Goal: Task Accomplishment & Management: Complete application form

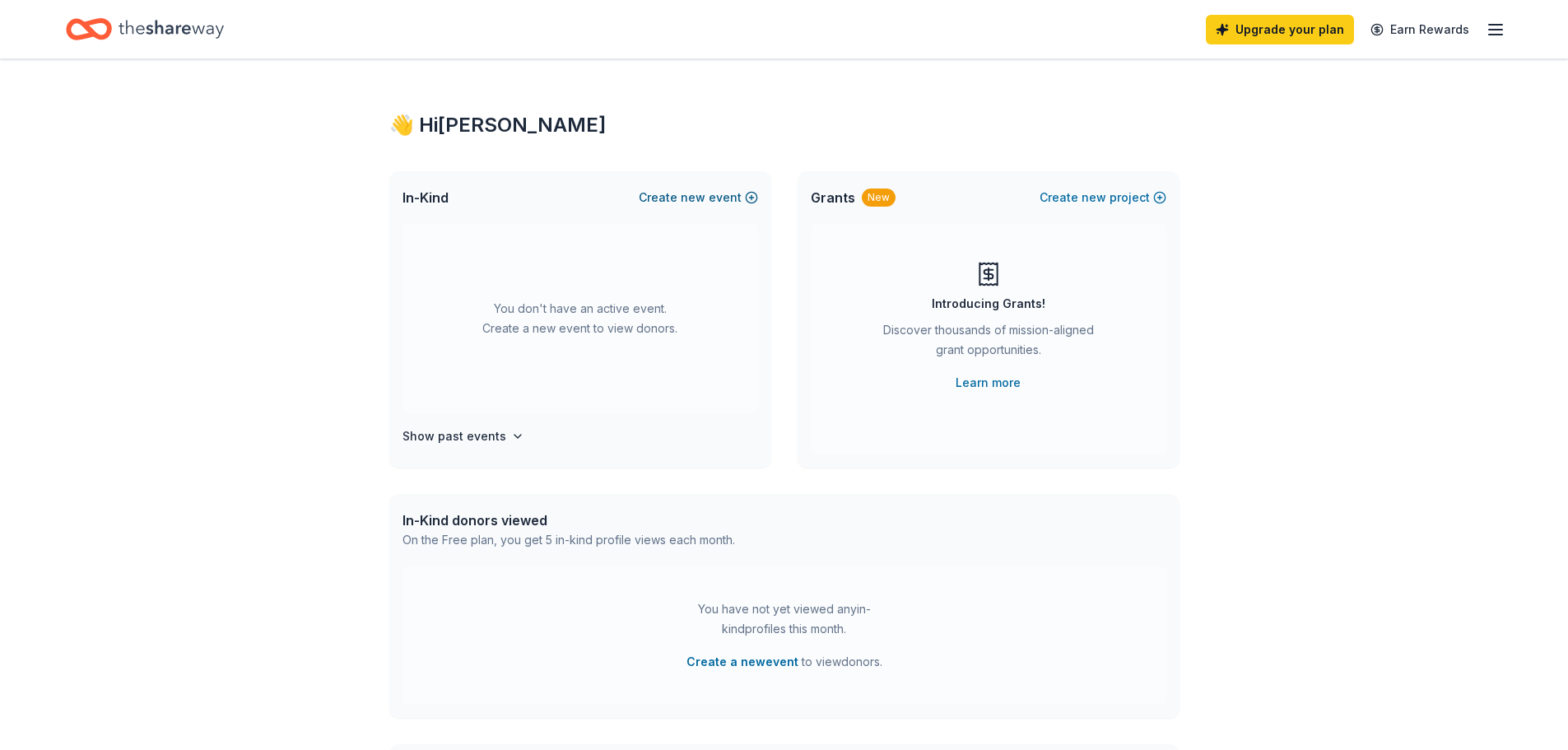
click at [698, 195] on span "new" at bounding box center [693, 196] width 25 height 19
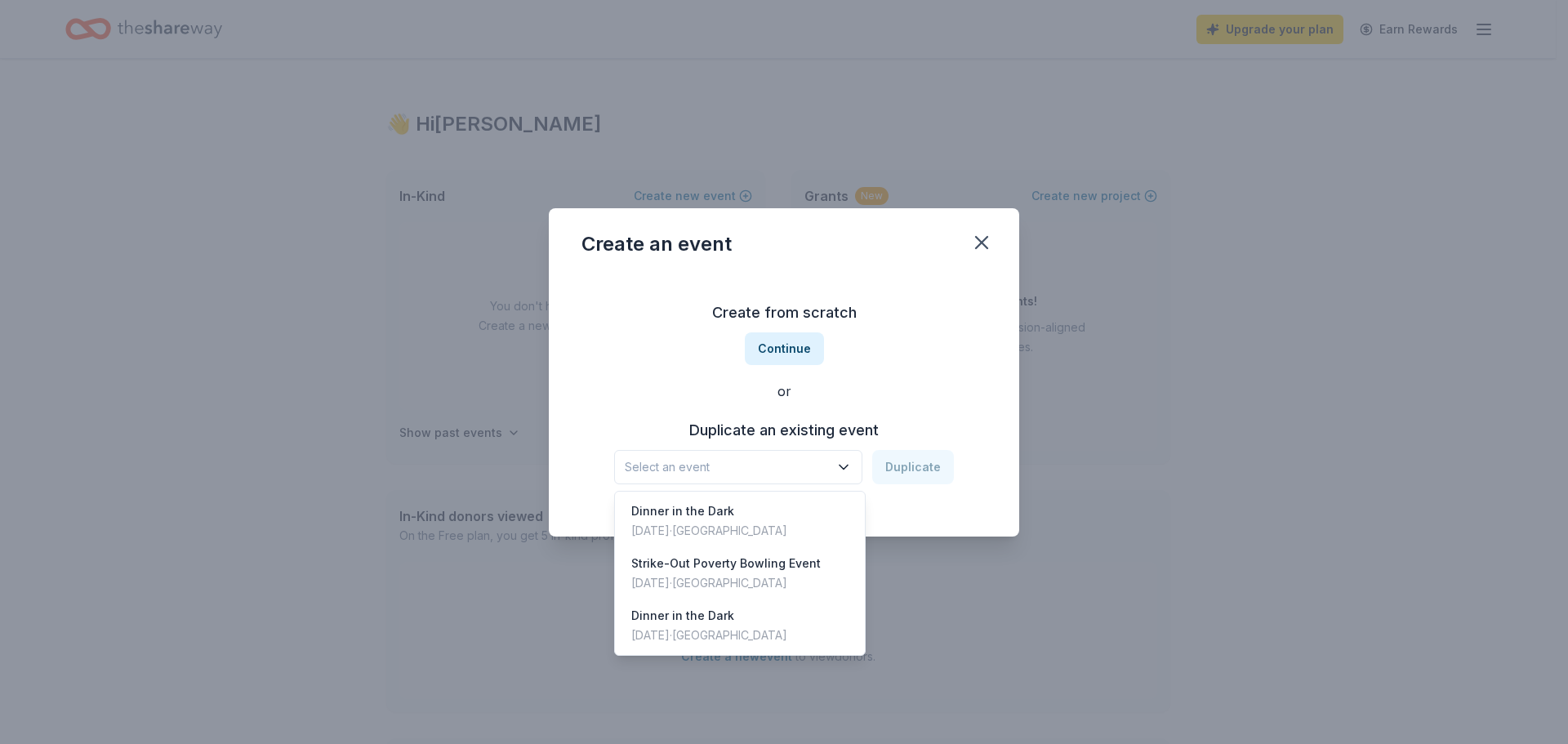
click at [757, 468] on span "Select an event" at bounding box center [726, 467] width 204 height 19
click at [913, 370] on div "Create from scratch Continue or Duplicate an existing event Select an event Dup…" at bounding box center [783, 392] width 405 height 237
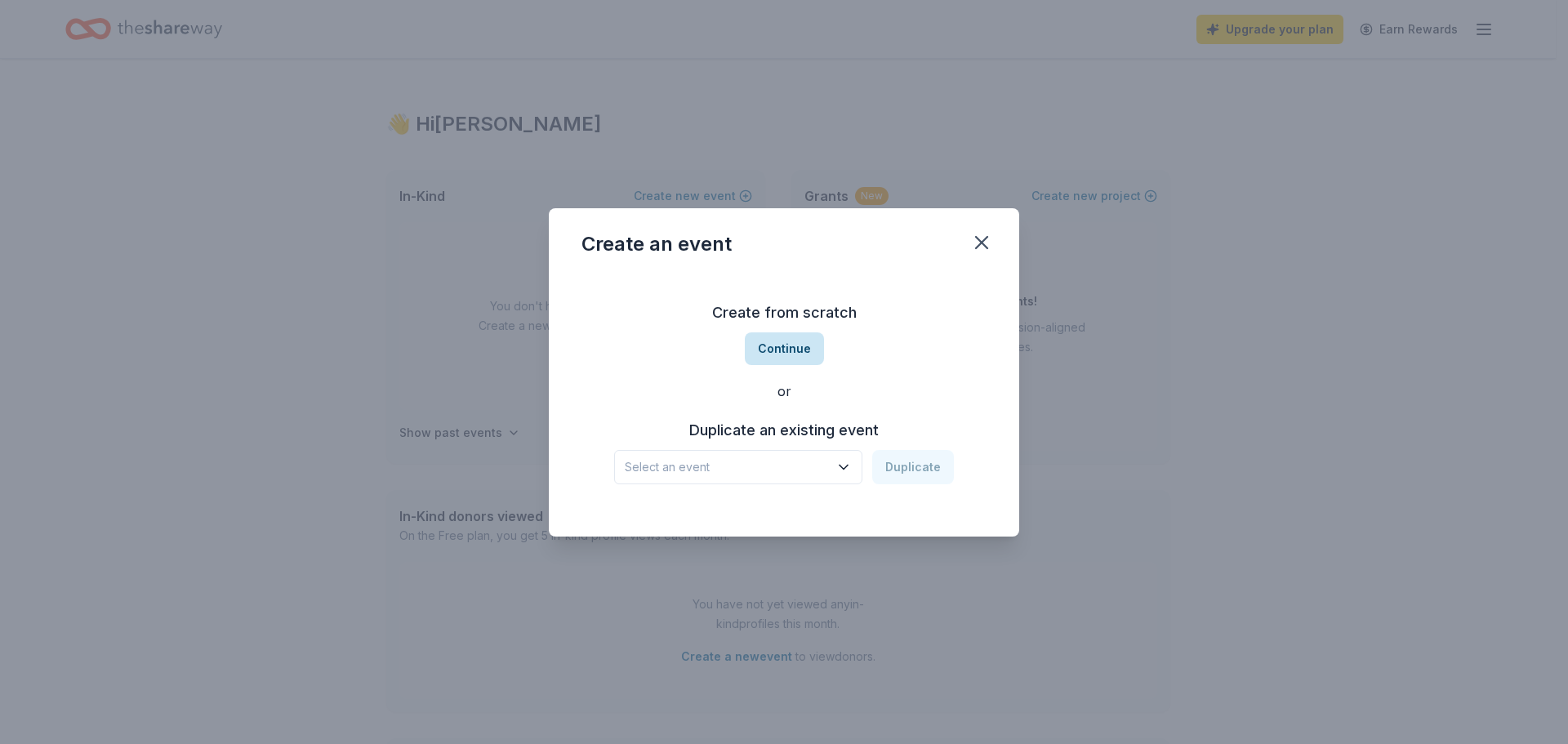
click at [799, 346] on button "Continue" at bounding box center [784, 349] width 80 height 33
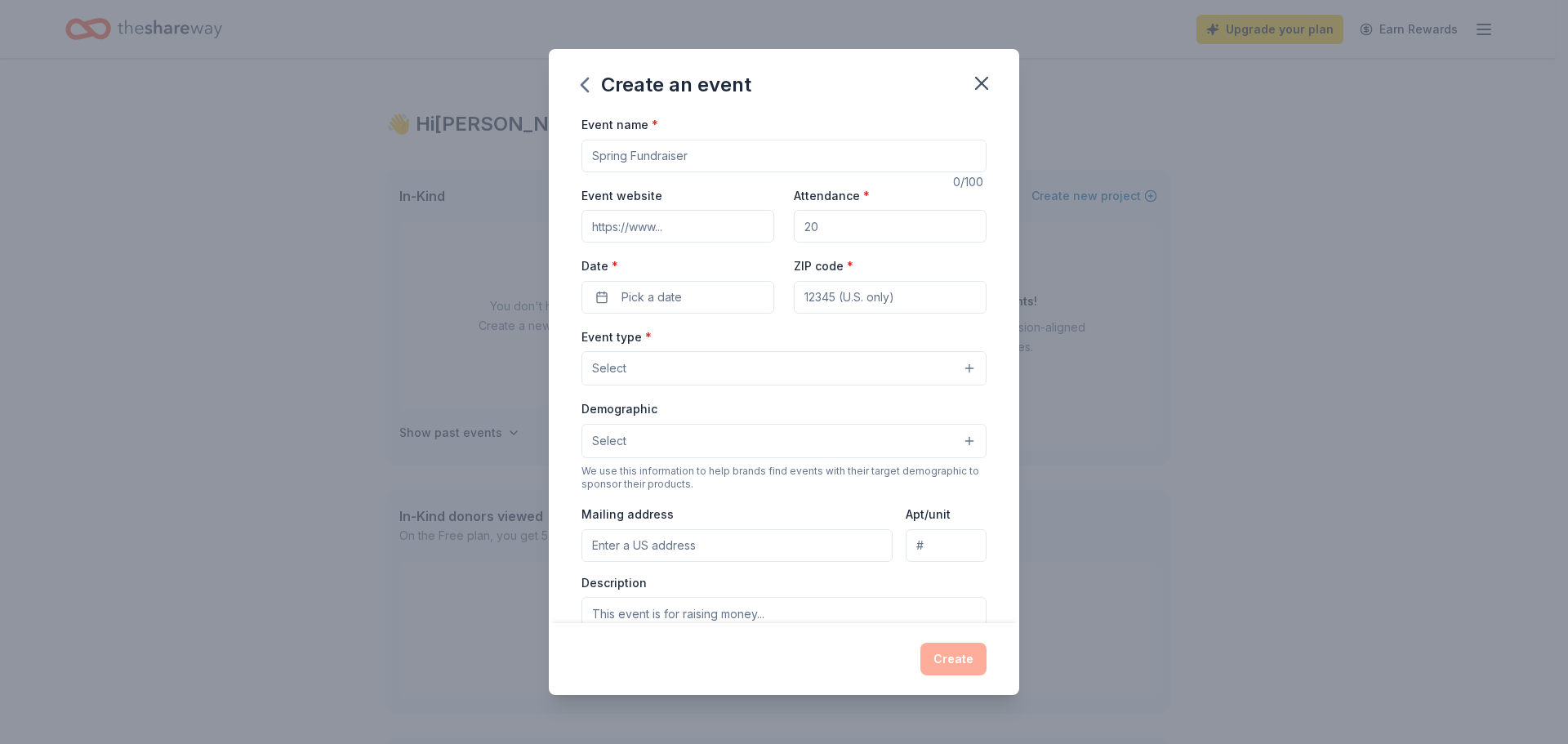
click at [703, 148] on input "Event name *" at bounding box center [783, 156] width 405 height 33
type input "[GEOGRAPHIC_DATA] for [MEDICAL_DATA] Golf Tournament"
click at [650, 222] on input "Event website" at bounding box center [677, 226] width 193 height 33
paste input "[URL][DOMAIN_NAME]"
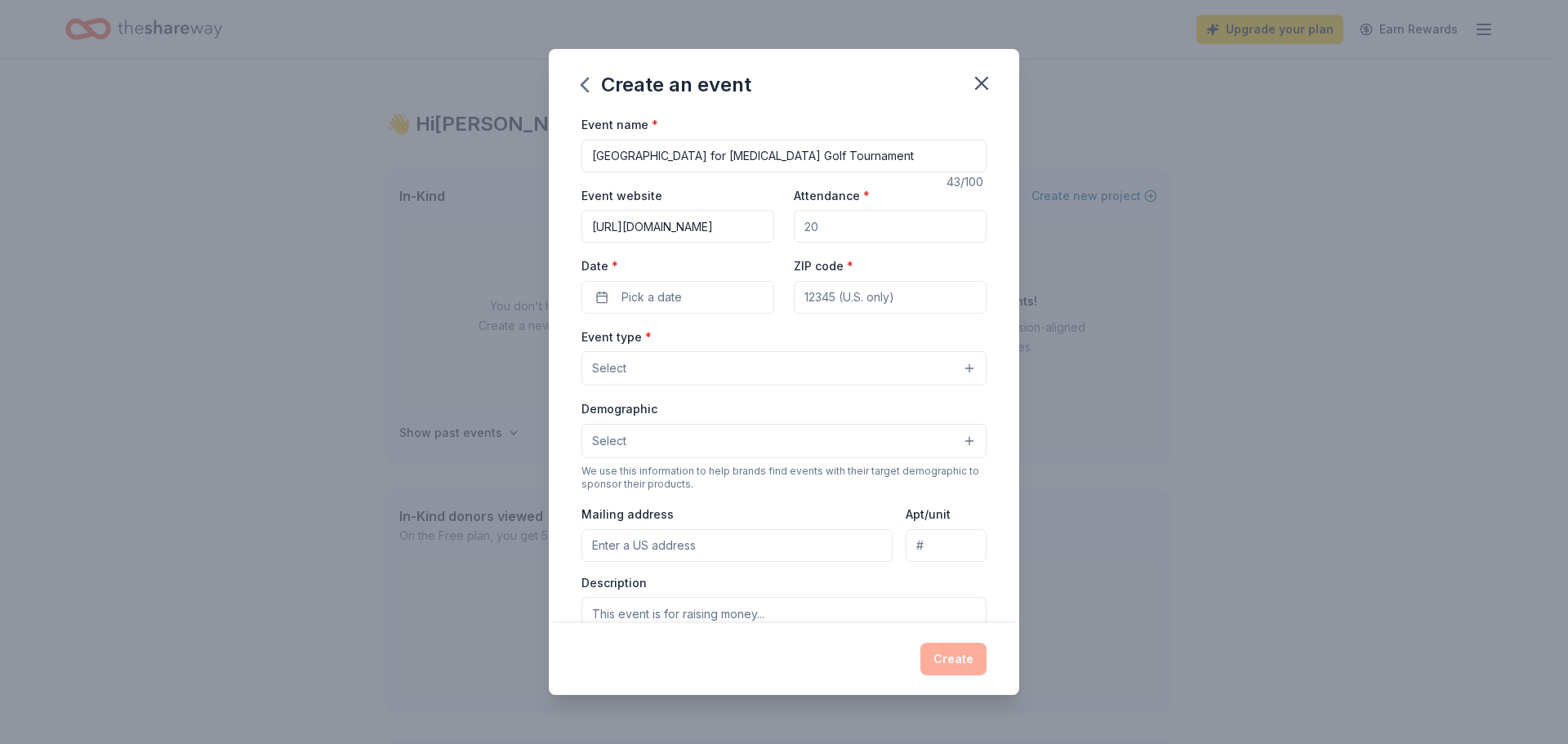
type input "[URL][DOMAIN_NAME]"
click at [848, 225] on input "Attendance *" at bounding box center [890, 226] width 193 height 33
type input "144"
click at [626, 293] on span "Pick a date" at bounding box center [651, 297] width 60 height 19
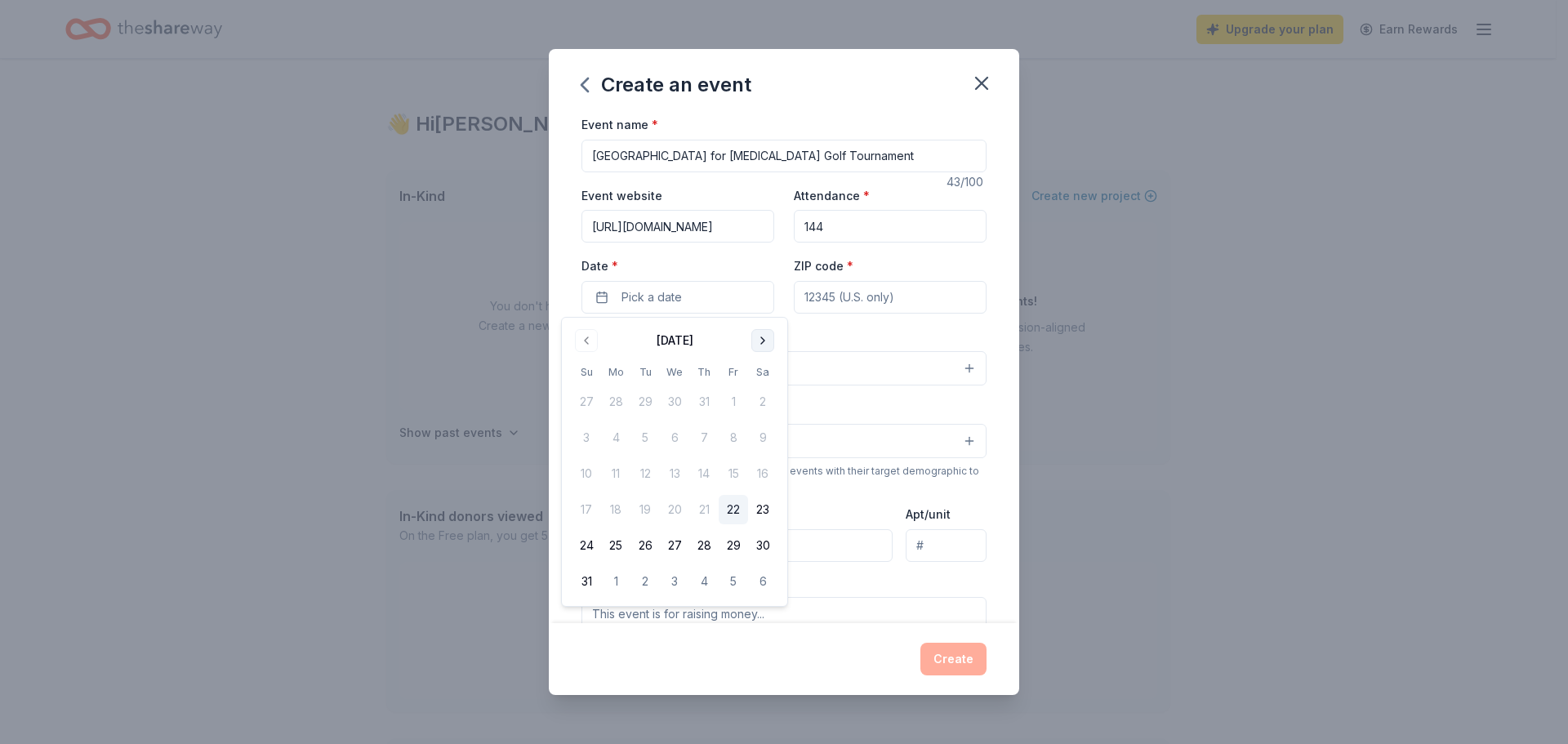
click at [757, 339] on button "Go to next month" at bounding box center [762, 340] width 23 height 23
click at [759, 339] on button "Go to next month" at bounding box center [762, 340] width 23 height 23
click at [736, 432] on button "10" at bounding box center [733, 437] width 29 height 29
click at [863, 295] on input "ZIP code *" at bounding box center [890, 297] width 193 height 33
click at [845, 291] on input "ZIP code *" at bounding box center [890, 297] width 193 height 33
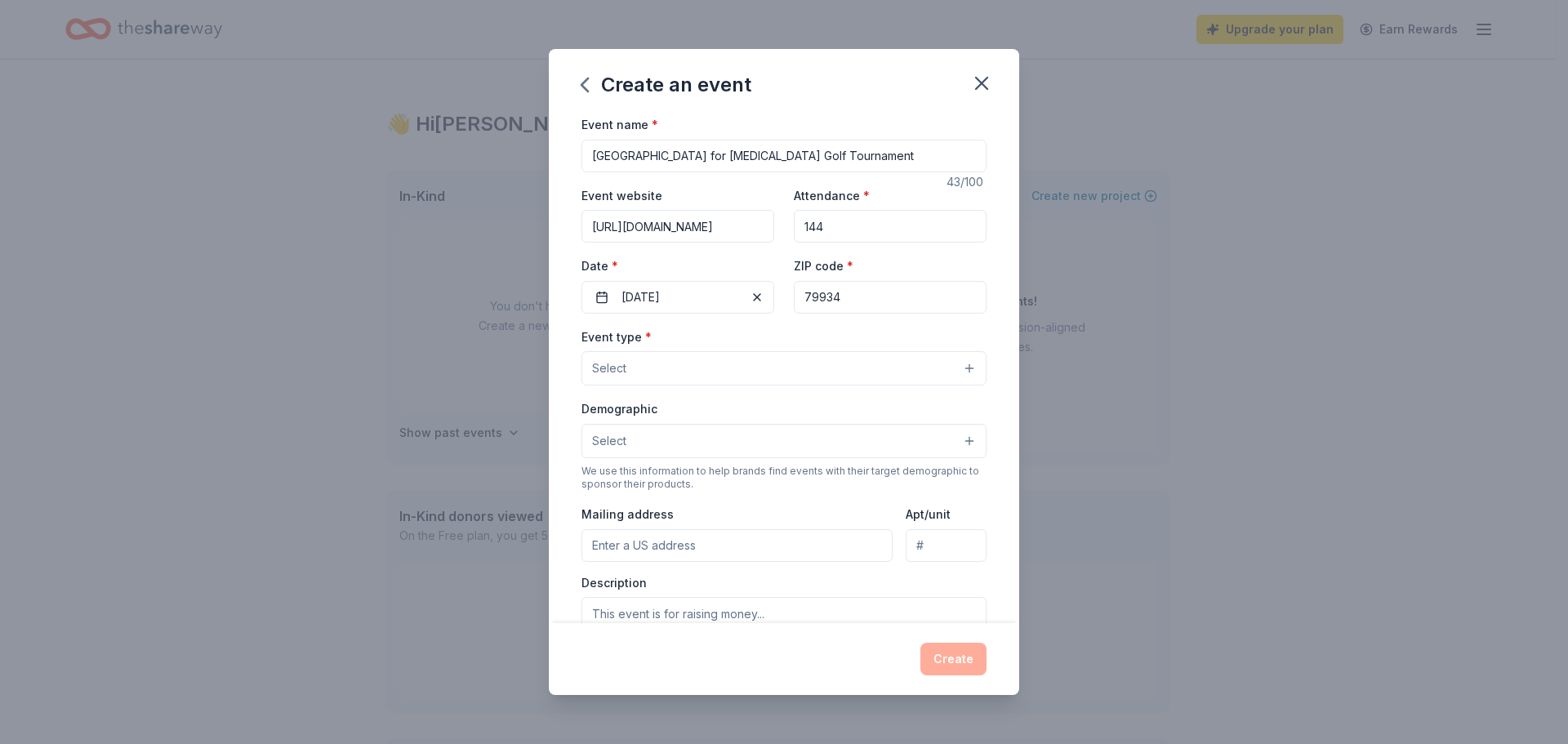
type input "79934"
click at [772, 363] on button "Select" at bounding box center [783, 368] width 405 height 34
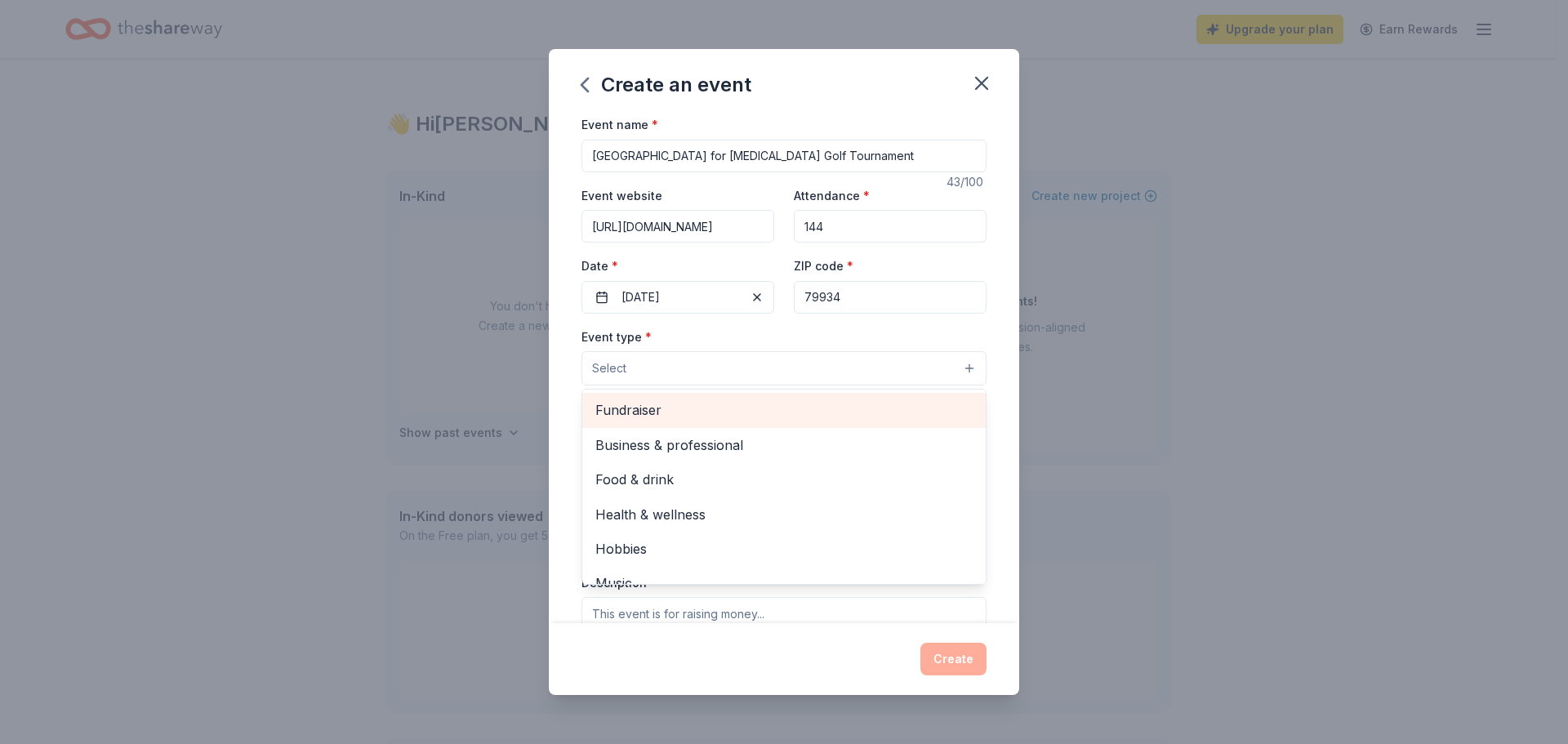
click at [722, 410] on span "Fundraiser" at bounding box center [784, 409] width 377 height 21
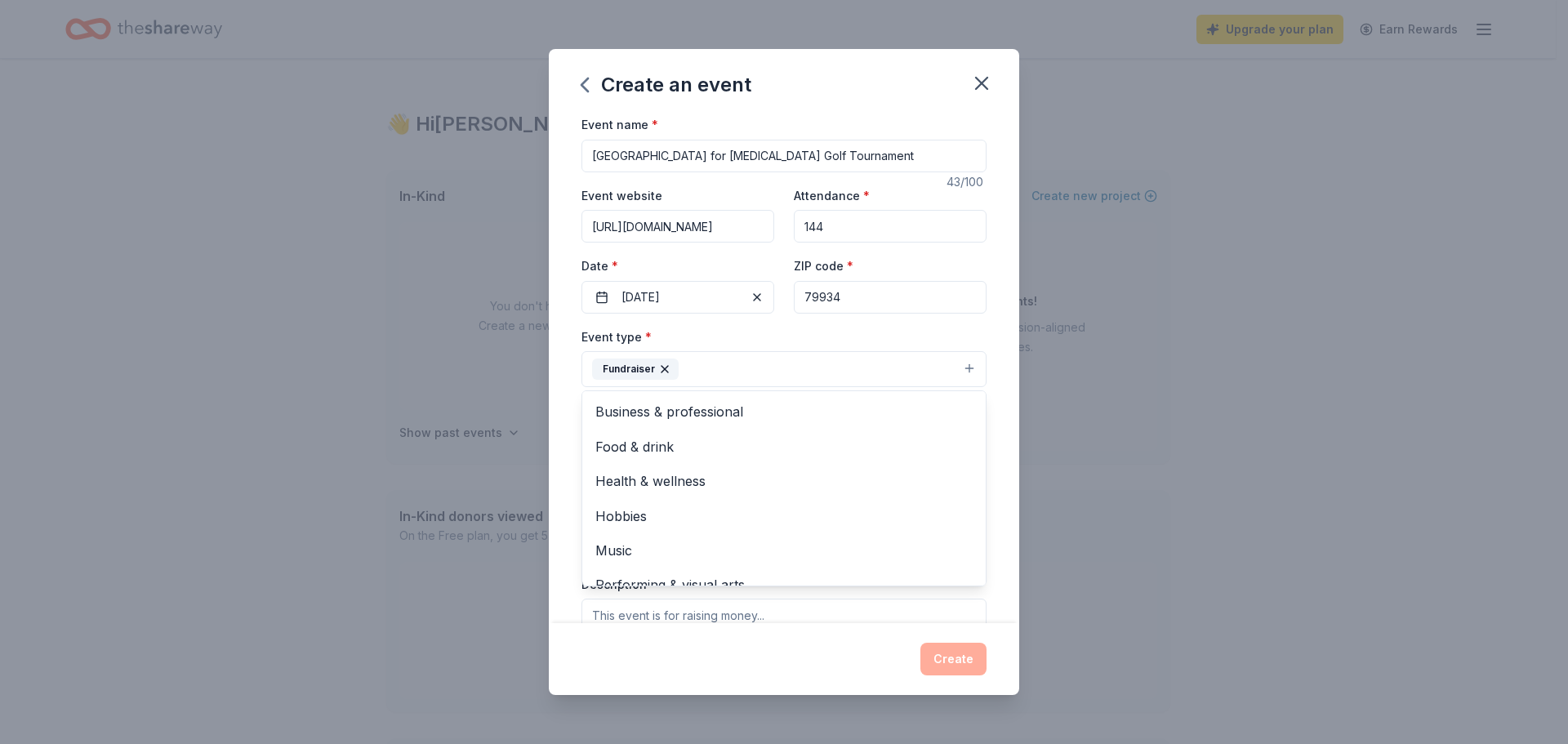
click at [861, 155] on div "Event name * [GEOGRAPHIC_DATA] for [MEDICAL_DATA] Golf Tournament 43 /100 Event…" at bounding box center [783, 492] width 405 height 756
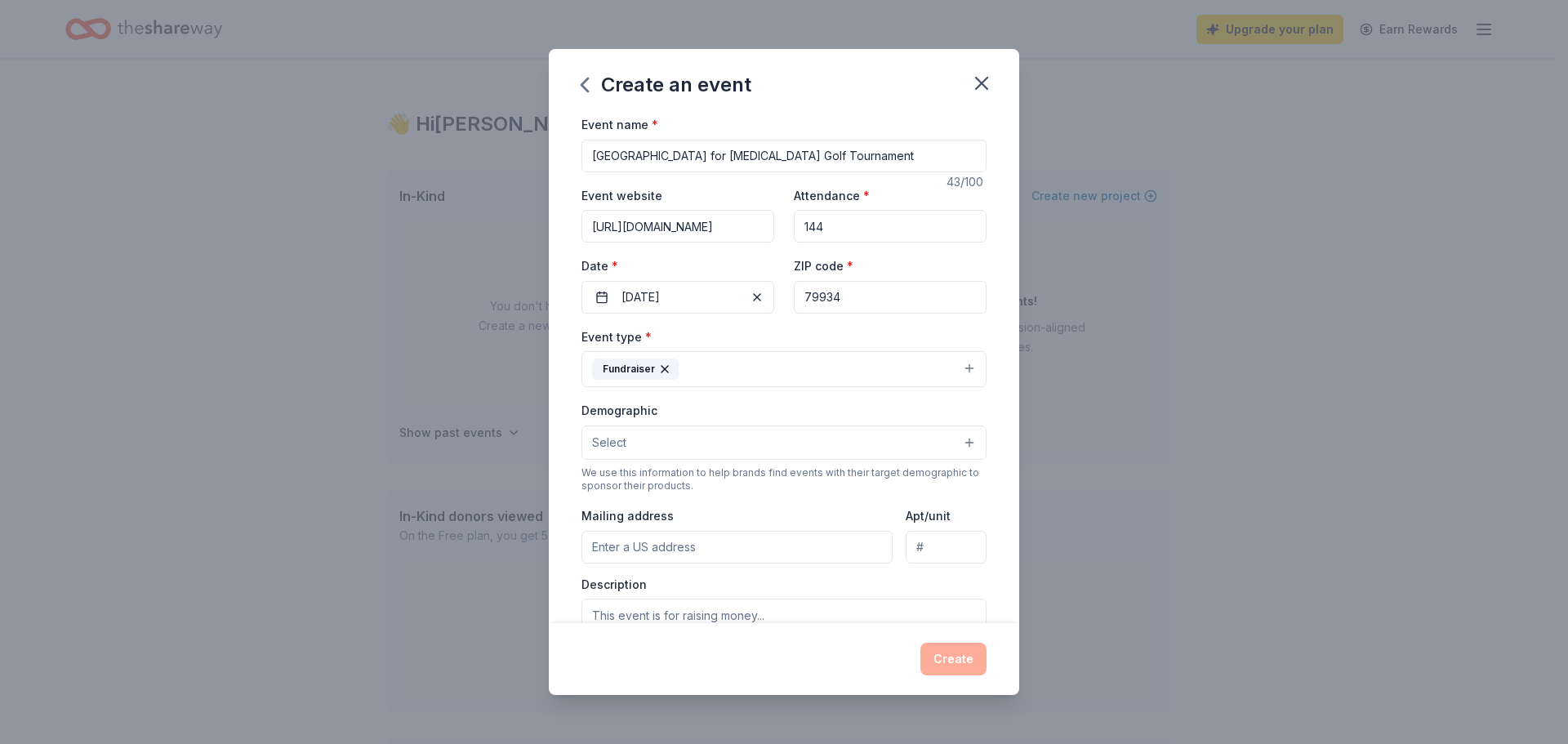
click at [798, 360] on button "Fundraiser" at bounding box center [783, 369] width 405 height 36
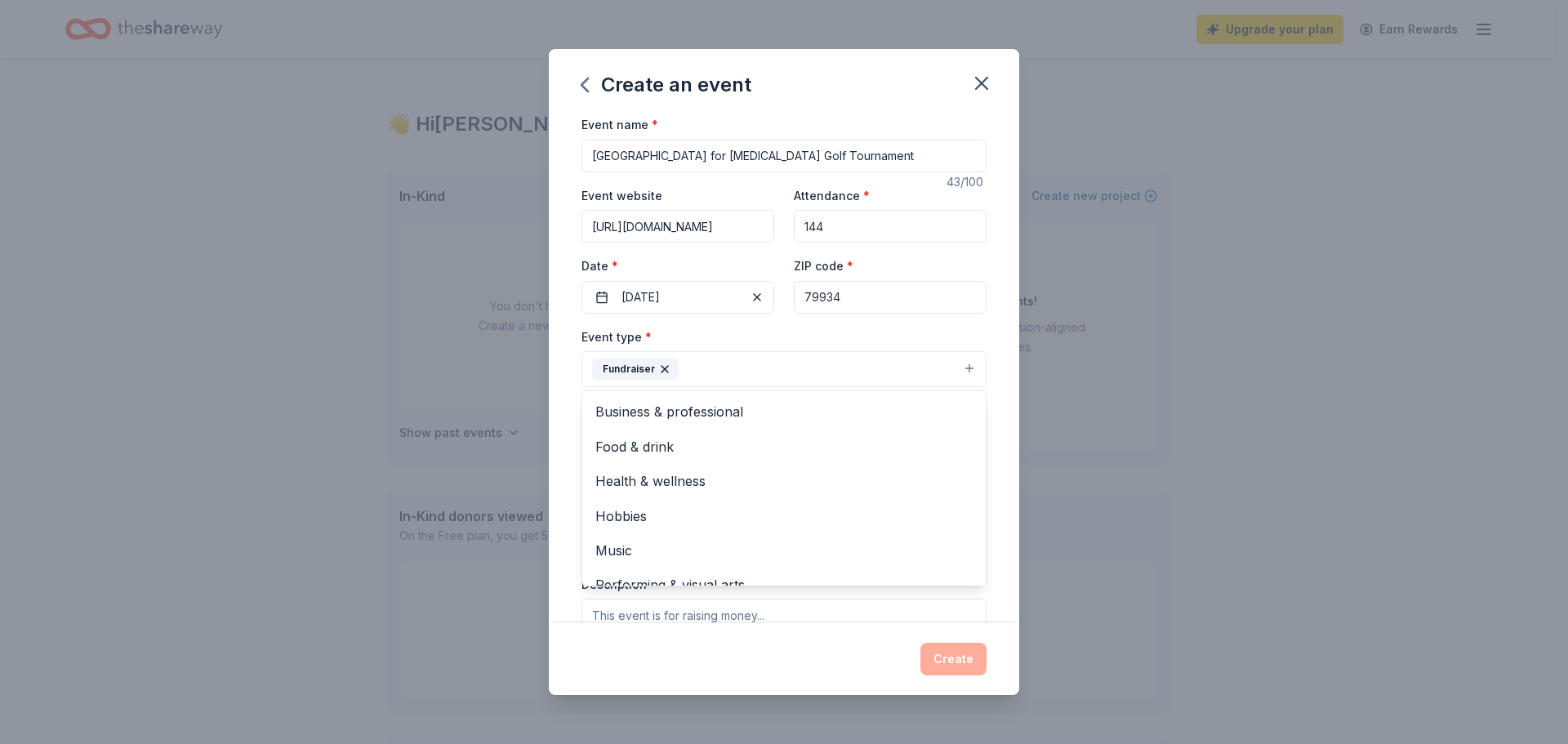
click at [862, 151] on div "Event name * [GEOGRAPHIC_DATA] for [MEDICAL_DATA] Golf Tournament 43 /100 Event…" at bounding box center [783, 492] width 405 height 756
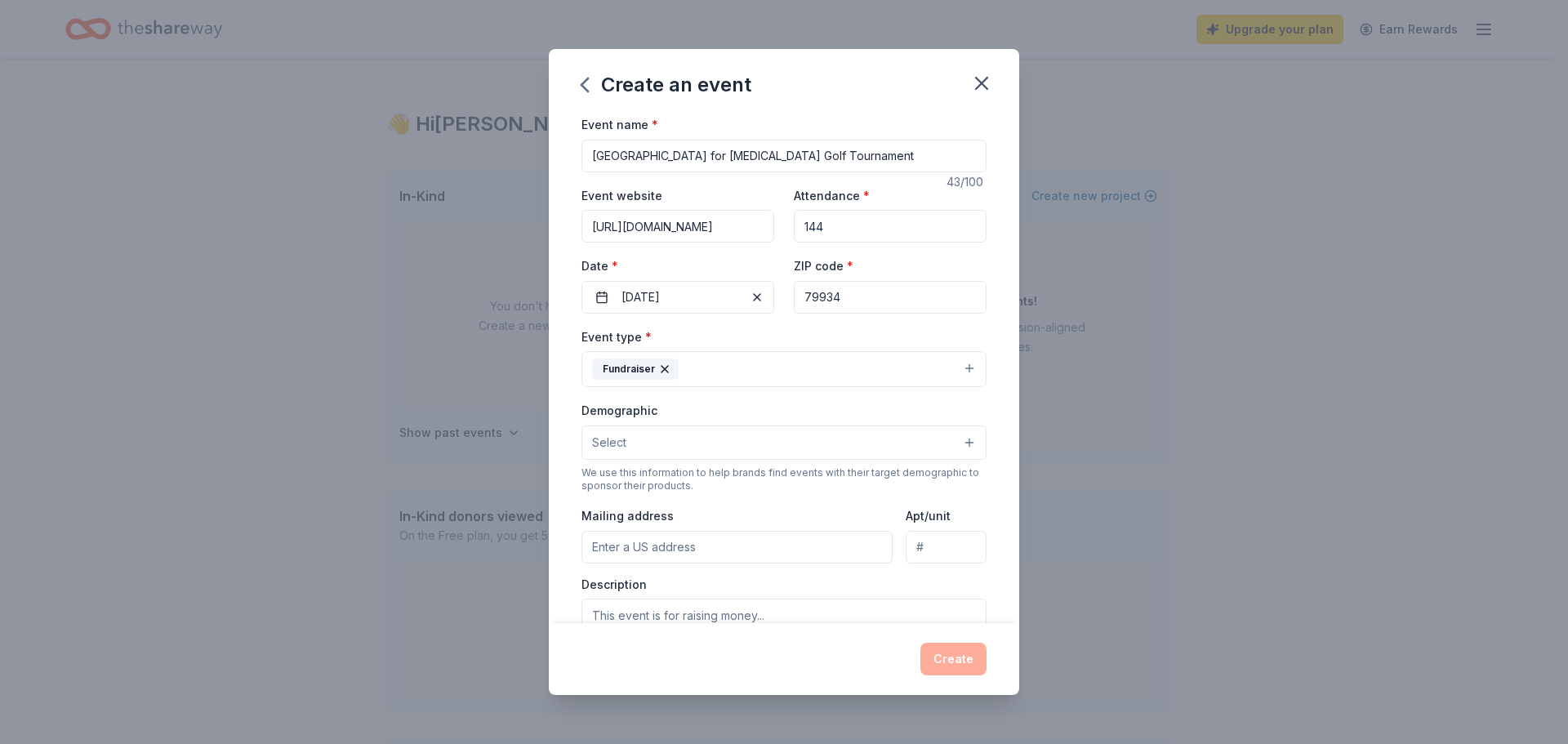
click at [879, 156] on input "[GEOGRAPHIC_DATA] for [MEDICAL_DATA] Golf Tournament" at bounding box center [783, 156] width 405 height 33
type input "[GEOGRAPHIC_DATA] for [MEDICAL_DATA] Golf Tournament Fundraiser"
click at [843, 434] on button "Select" at bounding box center [783, 442] width 405 height 34
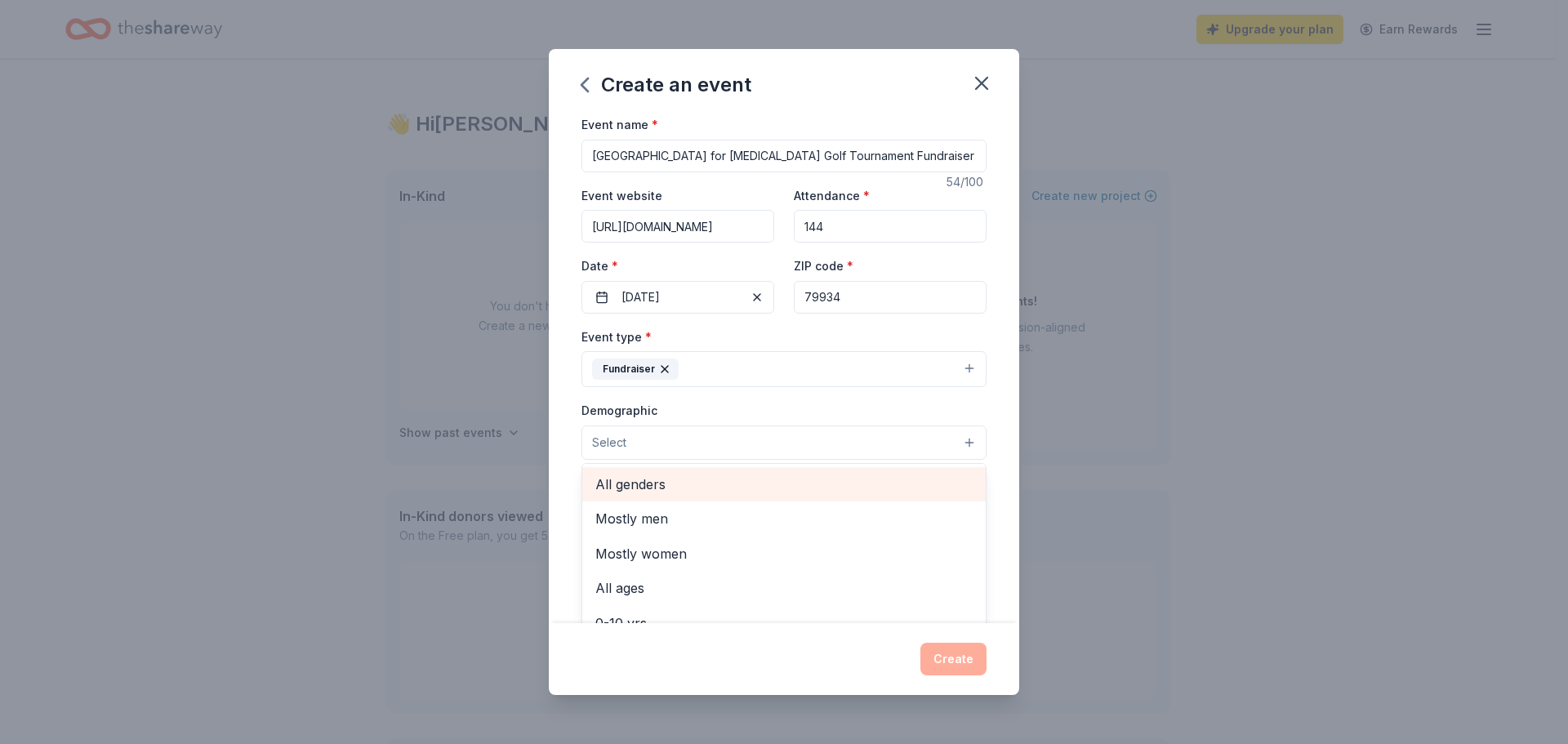
click at [820, 474] on span "All genders" at bounding box center [784, 484] width 377 height 21
click at [815, 473] on div "Mostly men" at bounding box center [783, 485] width 403 height 34
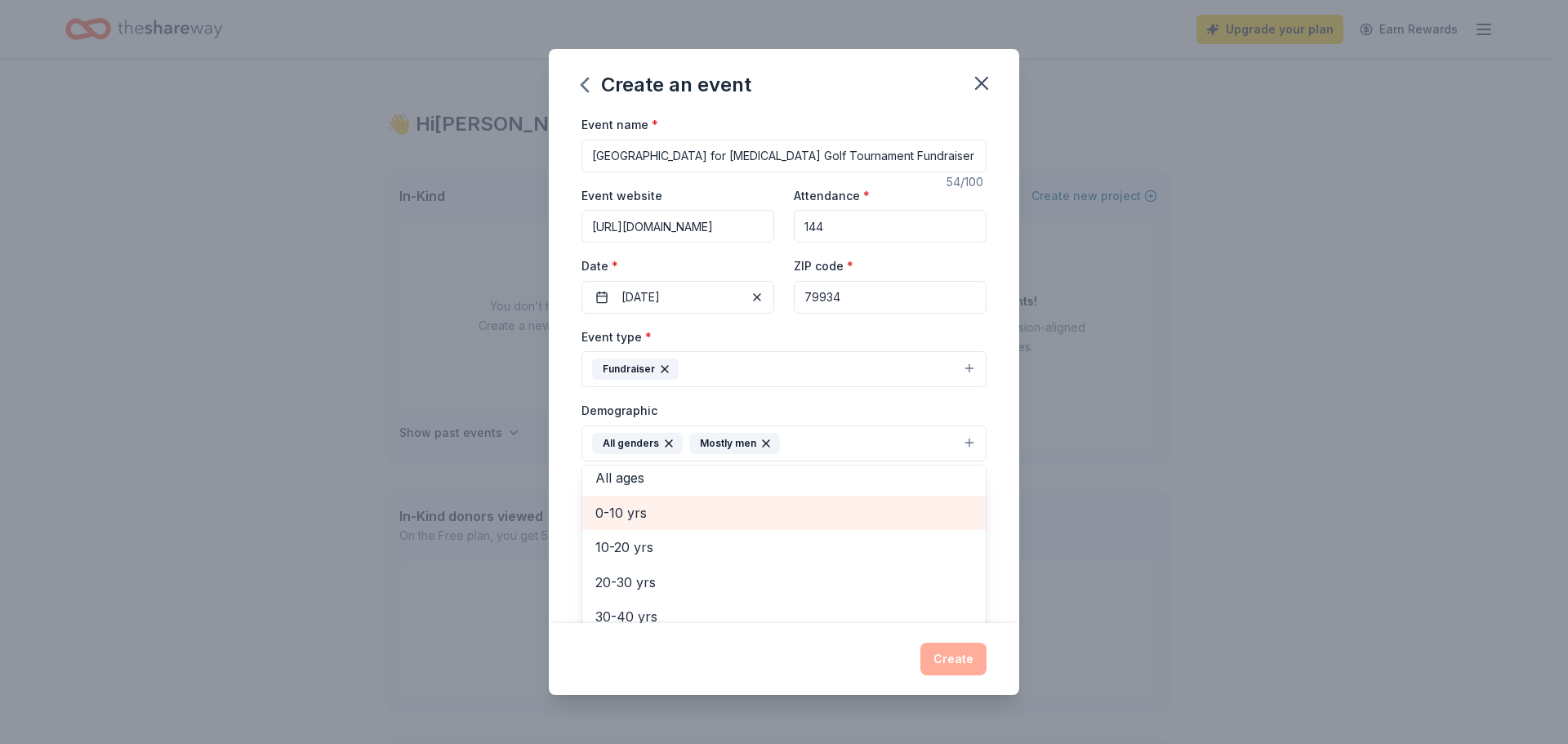
scroll to position [81, 0]
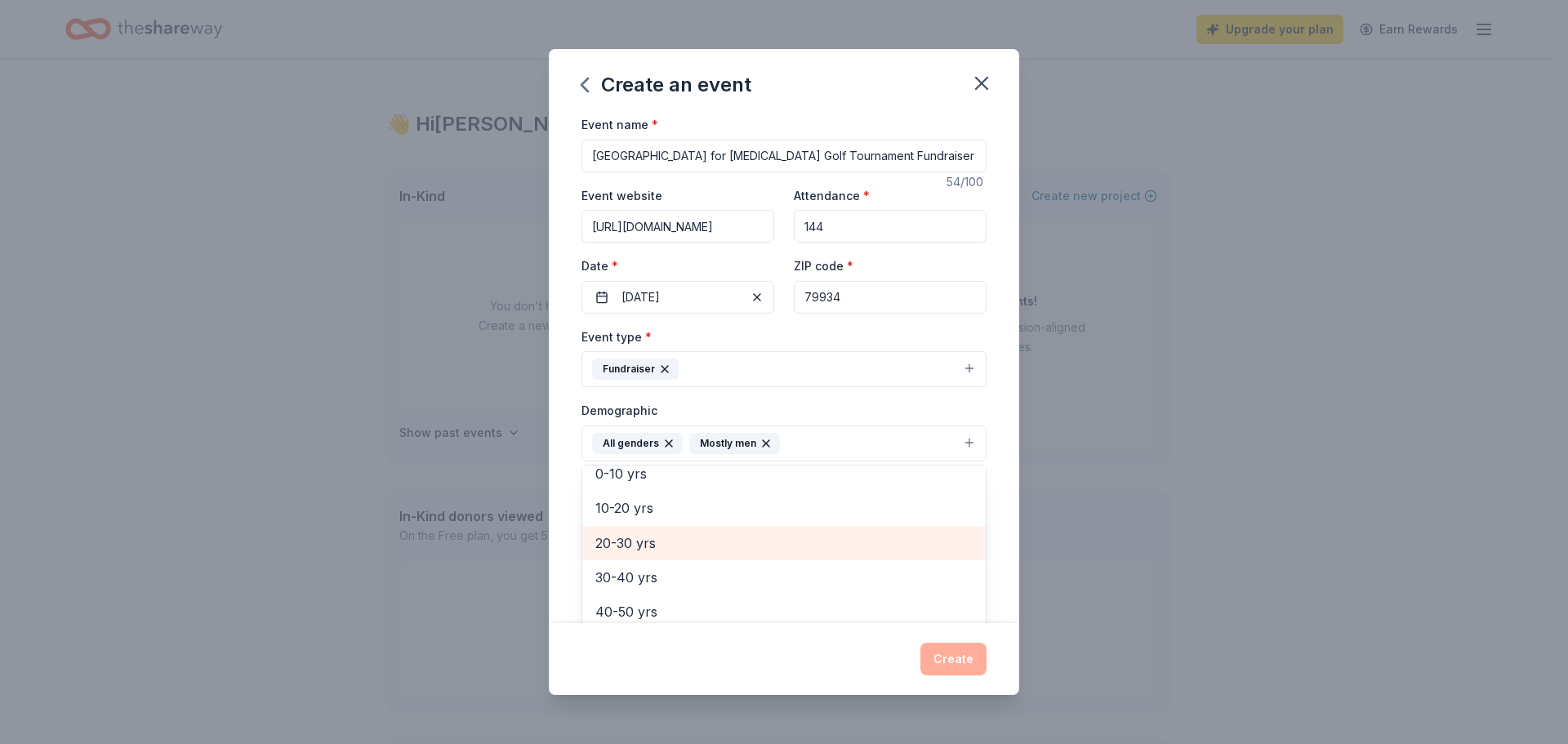
click at [809, 534] on span "20-30 yrs" at bounding box center [784, 543] width 377 height 21
click at [800, 554] on div "30-40 yrs" at bounding box center [783, 543] width 403 height 34
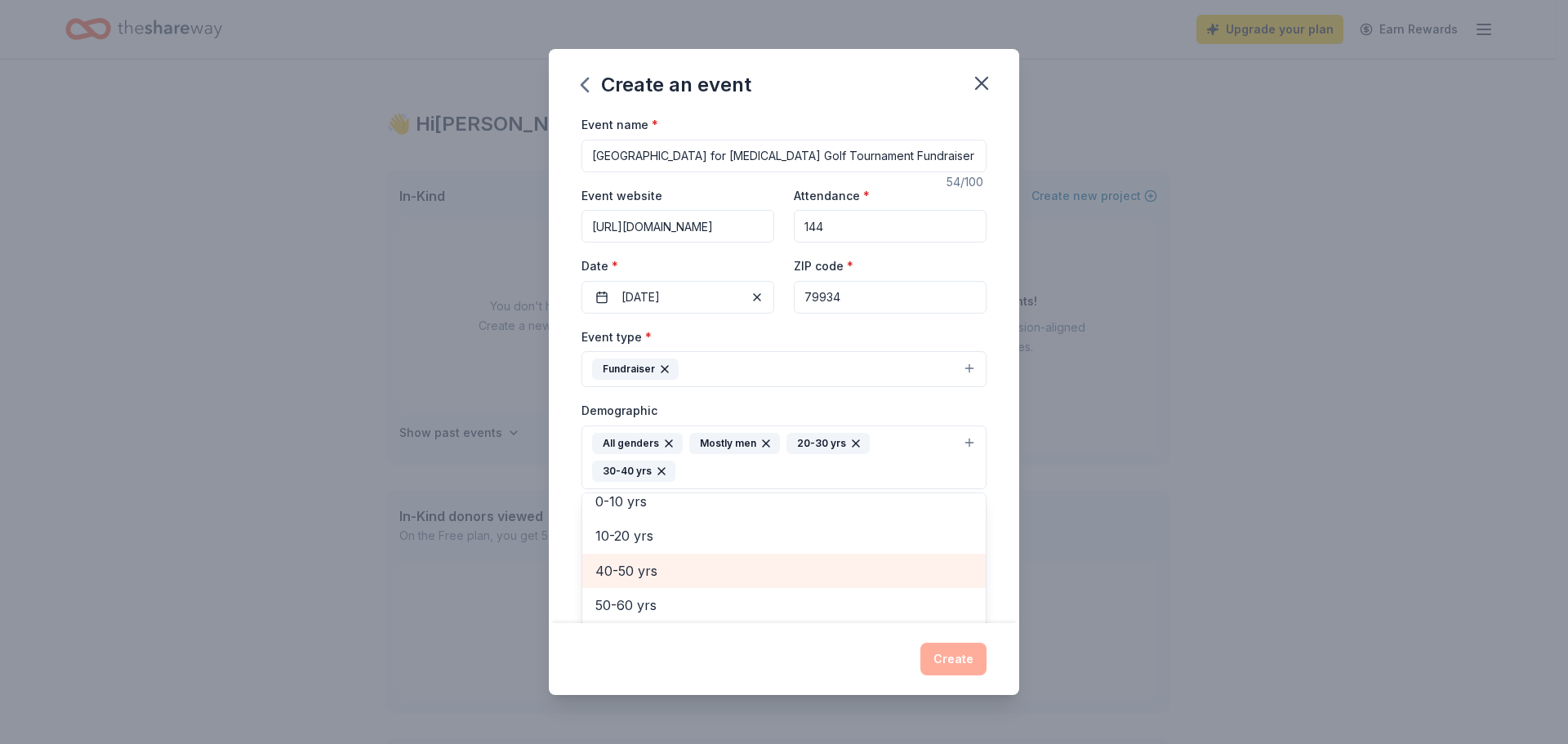
click at [794, 565] on span "40-50 yrs" at bounding box center [784, 570] width 377 height 21
click at [787, 576] on span "50-60 yrs" at bounding box center [784, 570] width 377 height 21
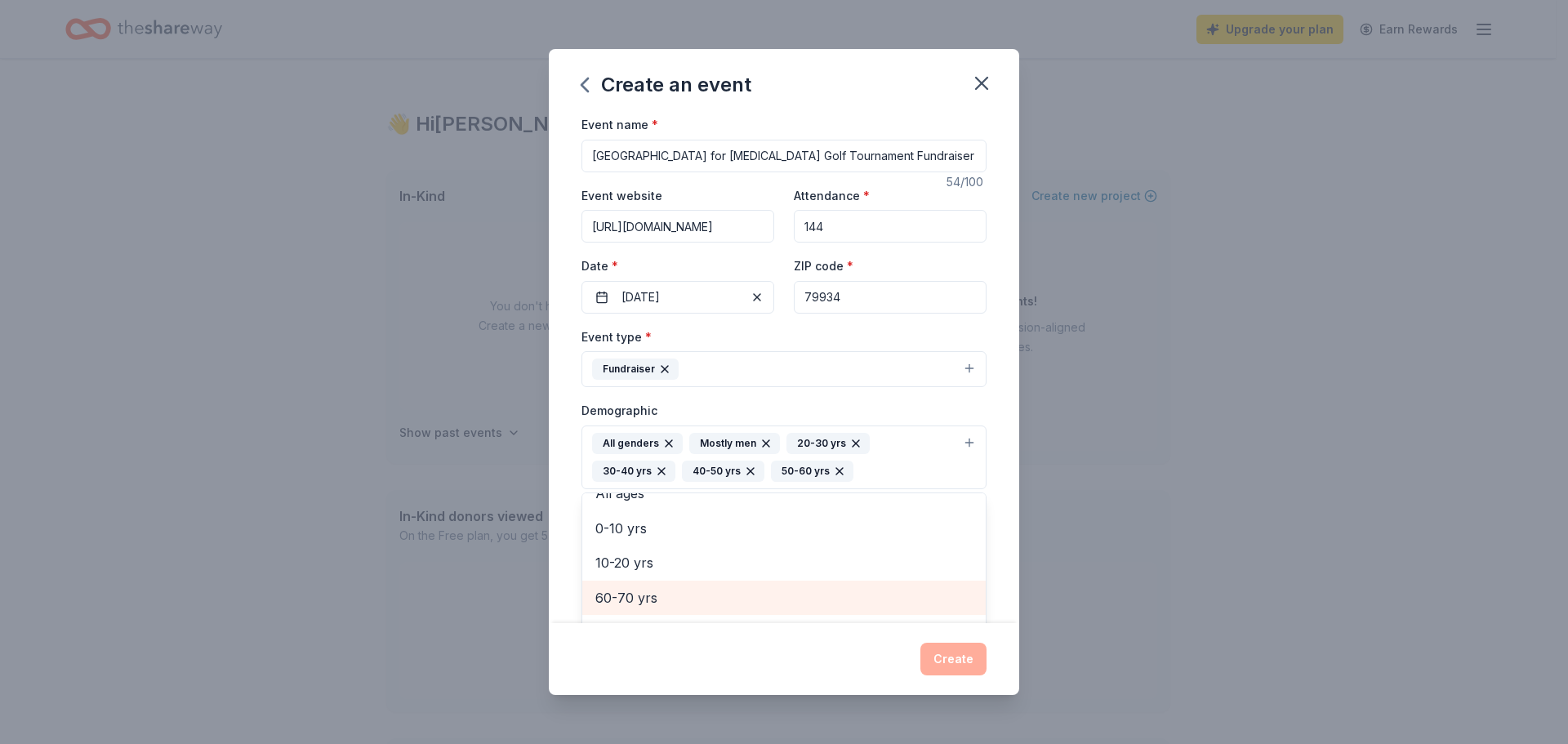
click at [779, 593] on span "60-70 yrs" at bounding box center [784, 598] width 377 height 21
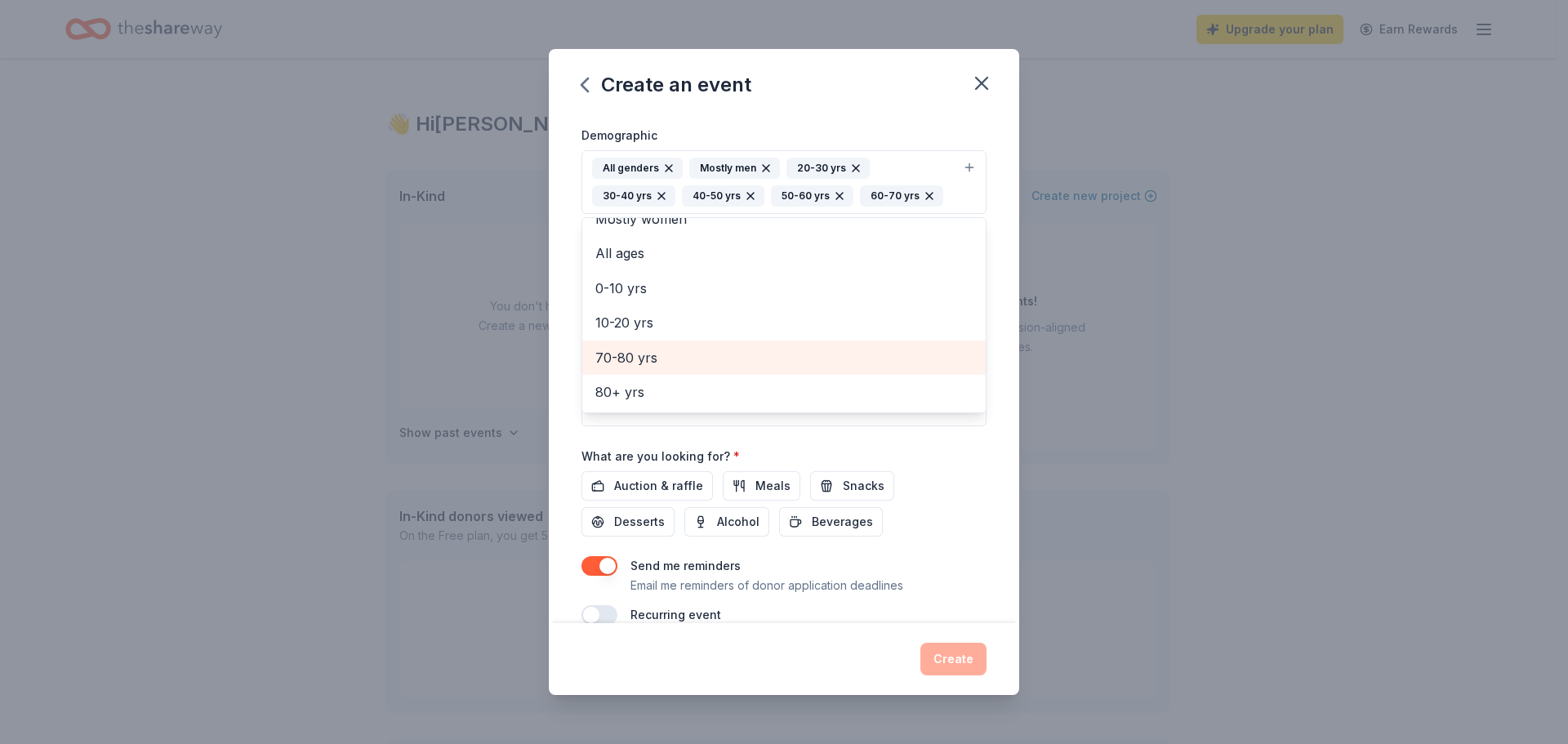
scroll to position [303, 0]
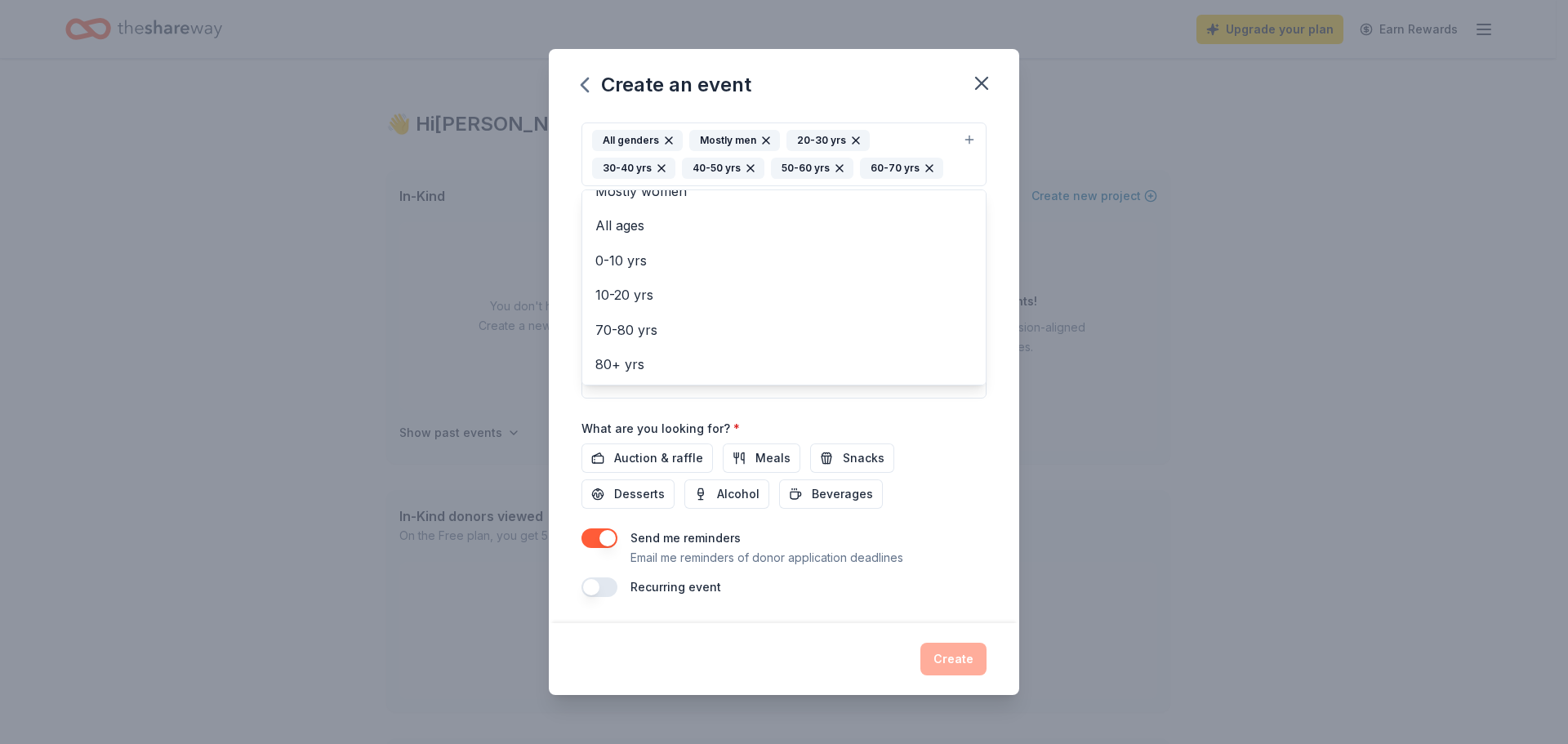
click at [1063, 369] on div "Create an event Event name * [GEOGRAPHIC_DATA] for [MEDICAL_DATA] Golf Tourname…" at bounding box center [784, 372] width 1568 height 744
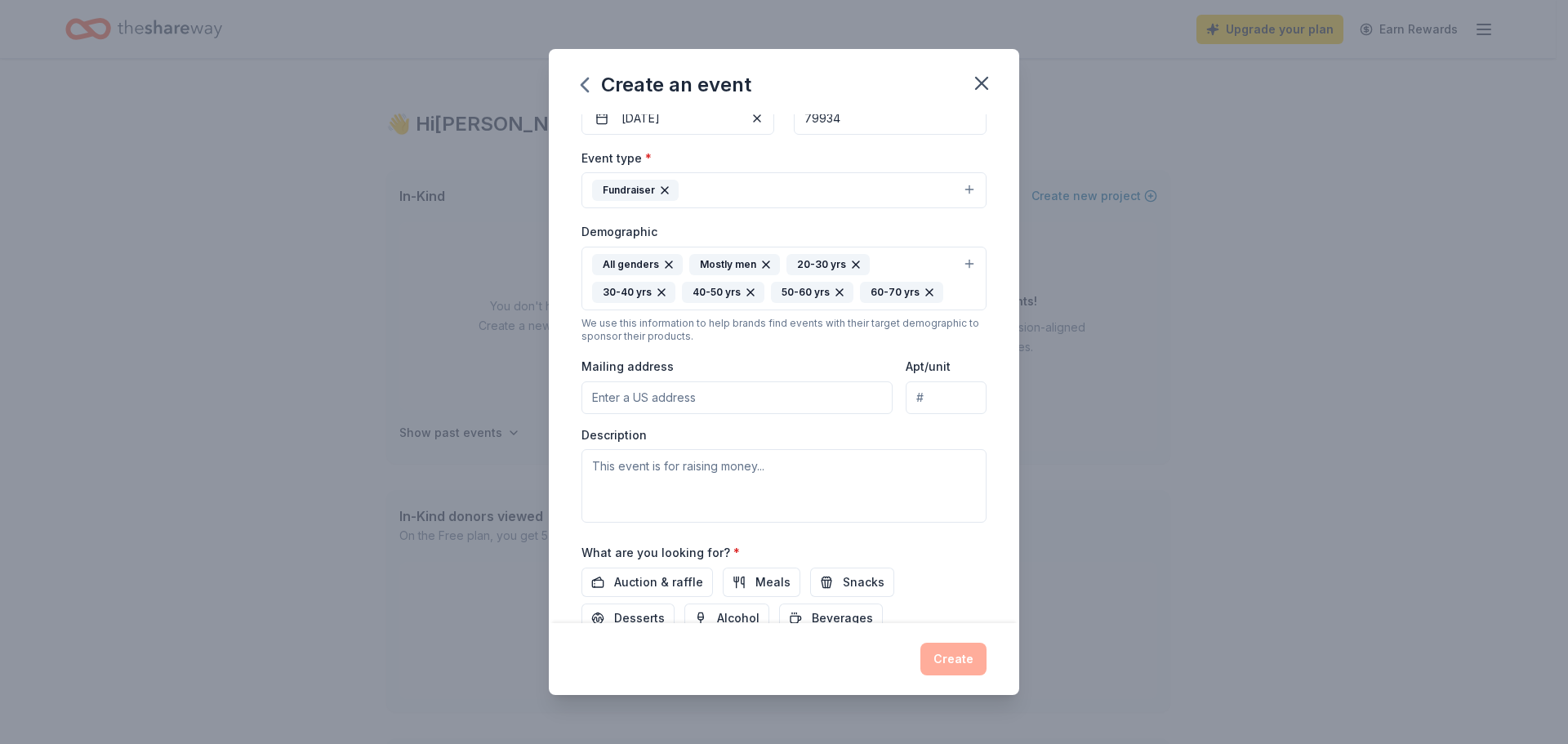
scroll to position [140, 0]
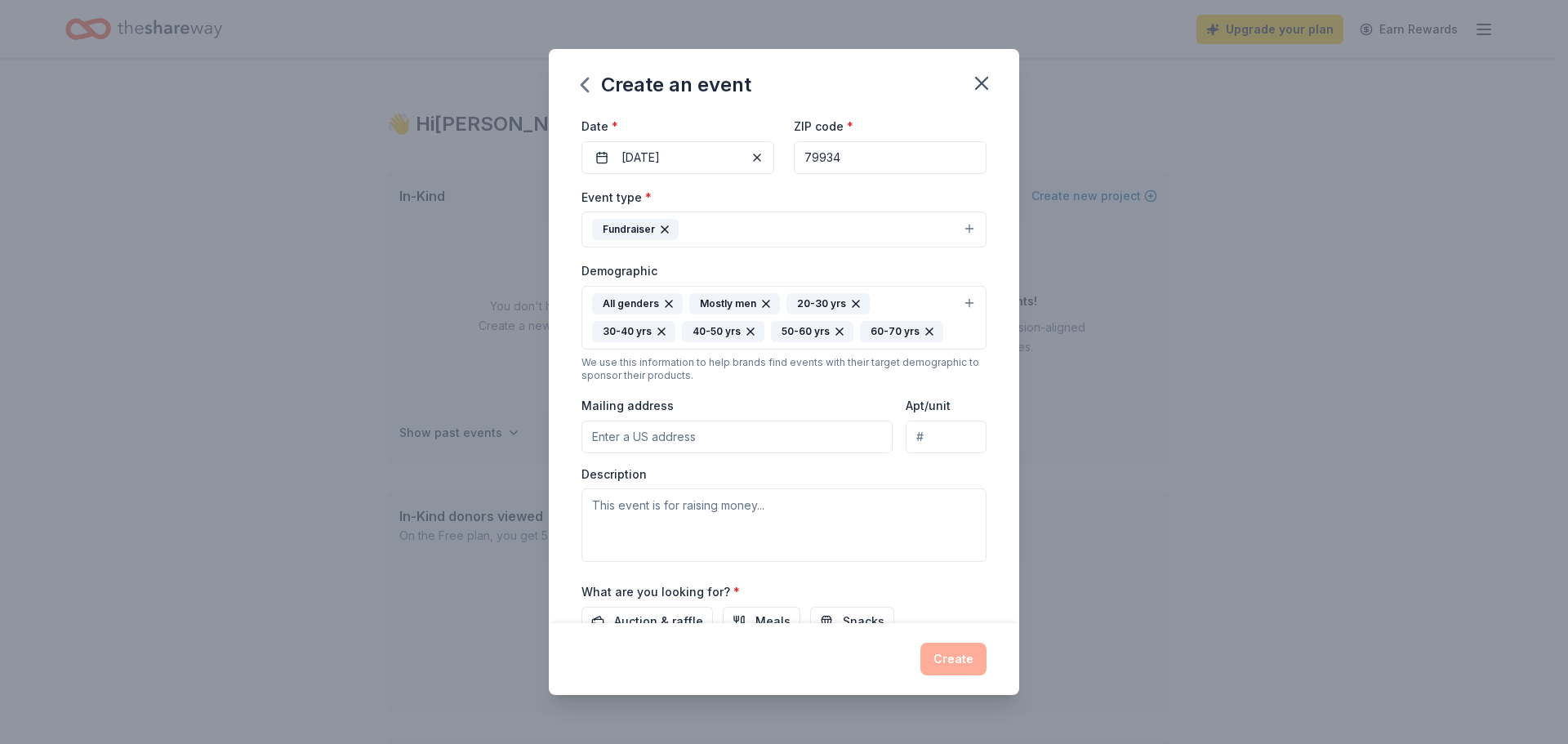
drag, startPoint x: 757, startPoint y: 420, endPoint x: 762, endPoint y: 429, distance: 10.3
click at [757, 421] on input "Mailing address" at bounding box center [736, 437] width 311 height 33
type input "[STREET_ADDRESS][PERSON_NAME]"
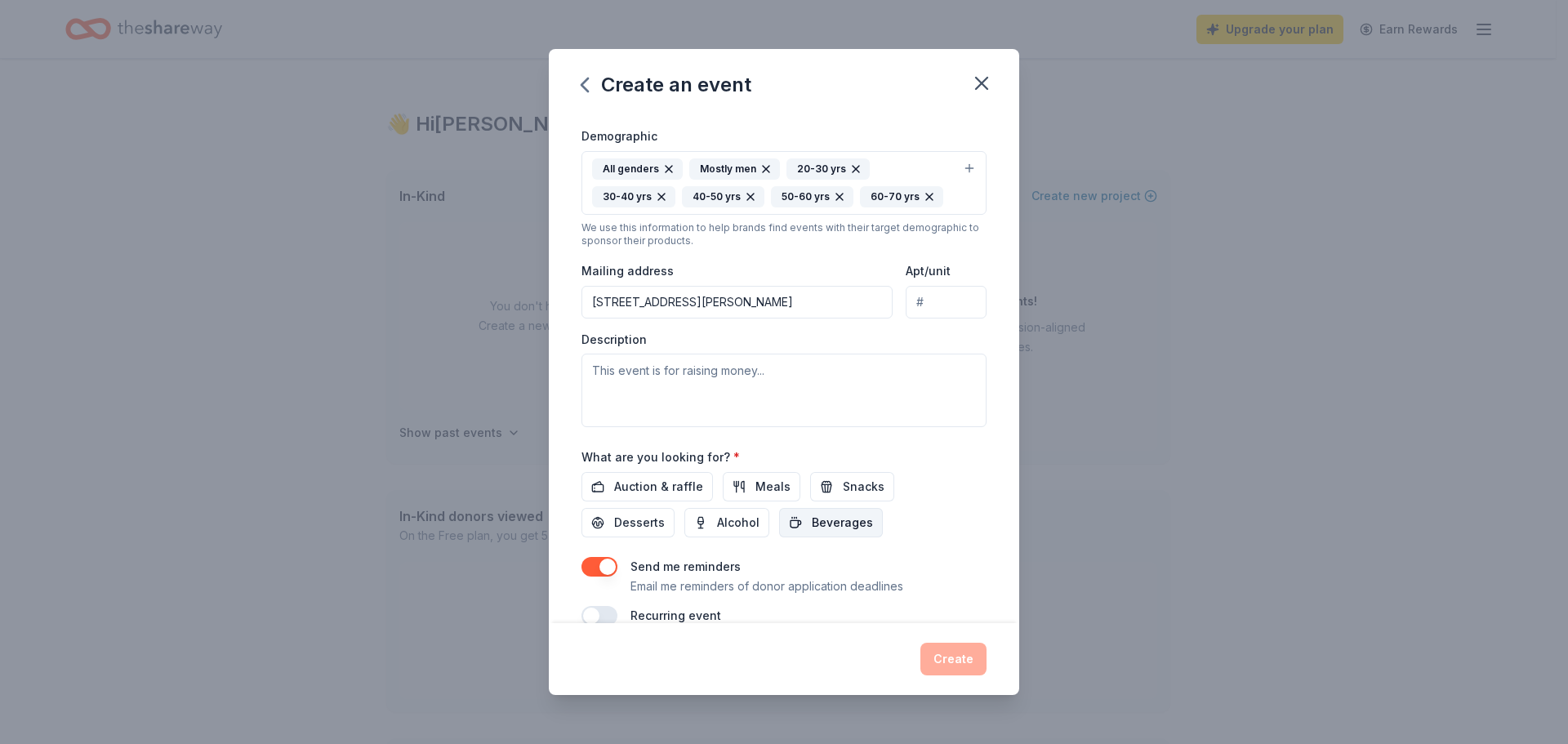
scroll to position [303, 0]
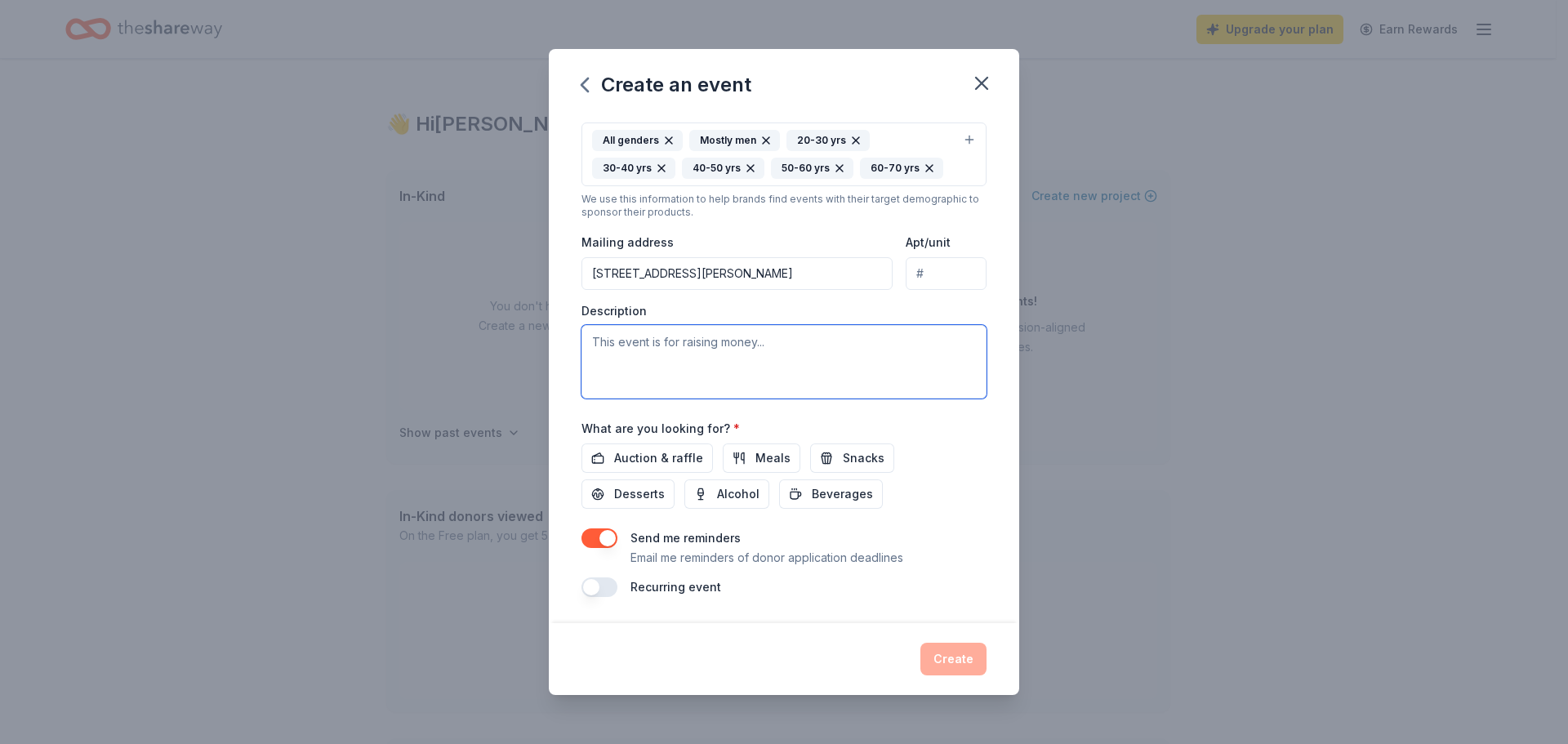
click at [766, 350] on textarea at bounding box center [783, 361] width 405 height 73
click at [628, 448] on span "Auction & raffle" at bounding box center [658, 458] width 89 height 19
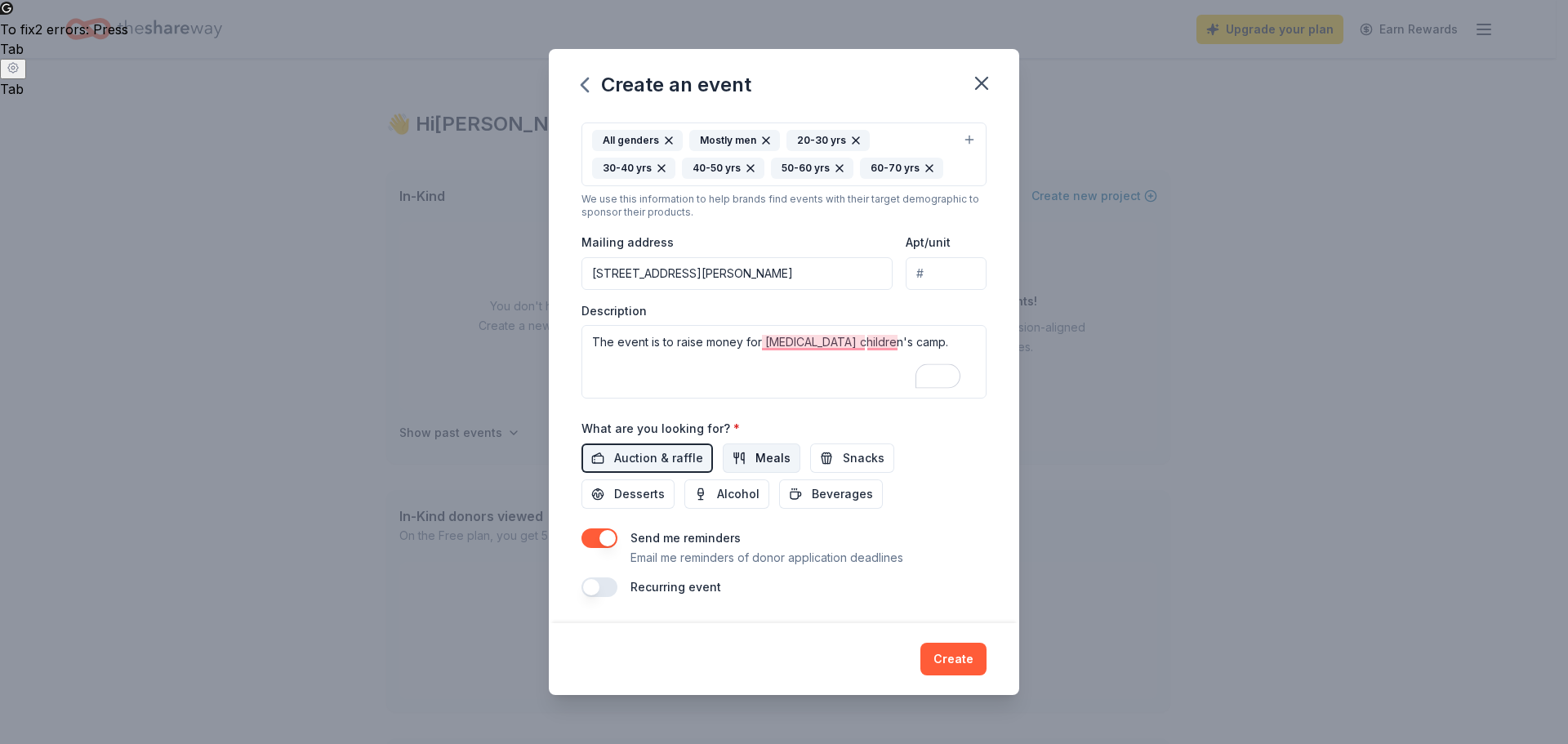
click at [748, 448] on button "Meals" at bounding box center [761, 458] width 78 height 29
click at [845, 450] on span "Snacks" at bounding box center [864, 458] width 42 height 19
click at [645, 491] on span "Desserts" at bounding box center [639, 493] width 50 height 19
click at [753, 493] on span "Alcohol" at bounding box center [738, 493] width 42 height 19
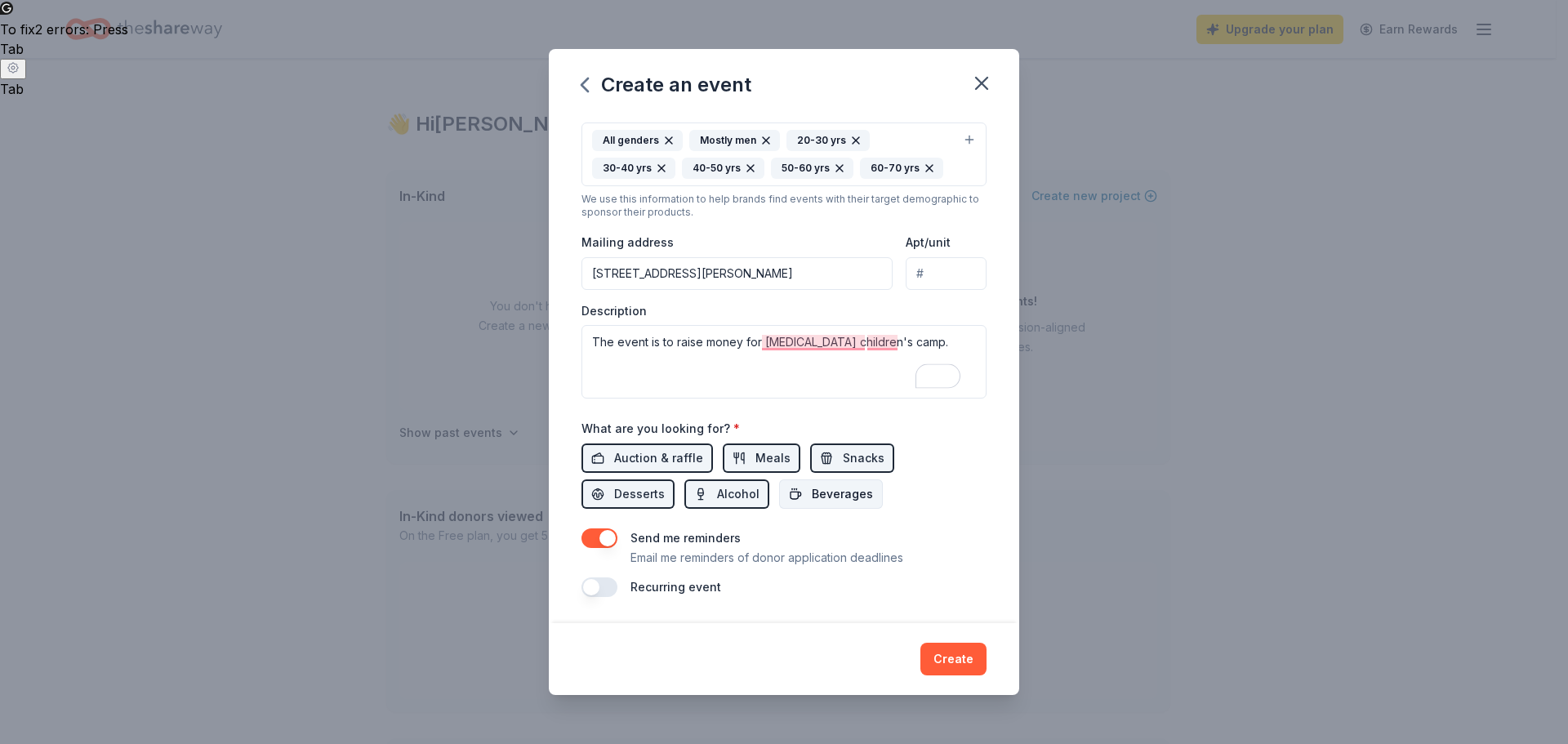
click at [822, 493] on span "Beverages" at bounding box center [842, 493] width 61 height 19
click at [828, 362] on span "children's" at bounding box center [818, 367] width 60 height 16
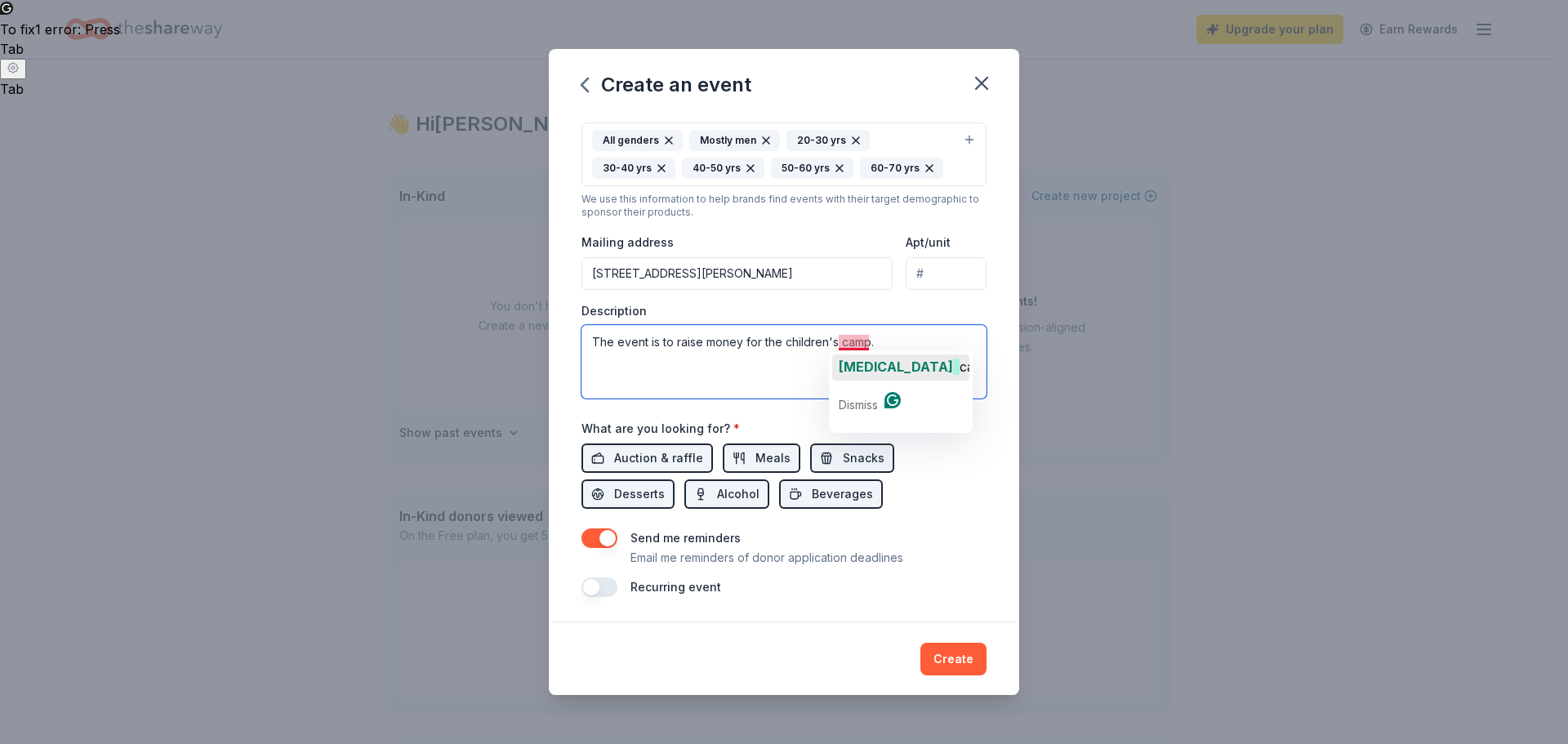
click at [865, 366] on span "[MEDICAL_DATA]" at bounding box center [896, 367] width 114 height 16
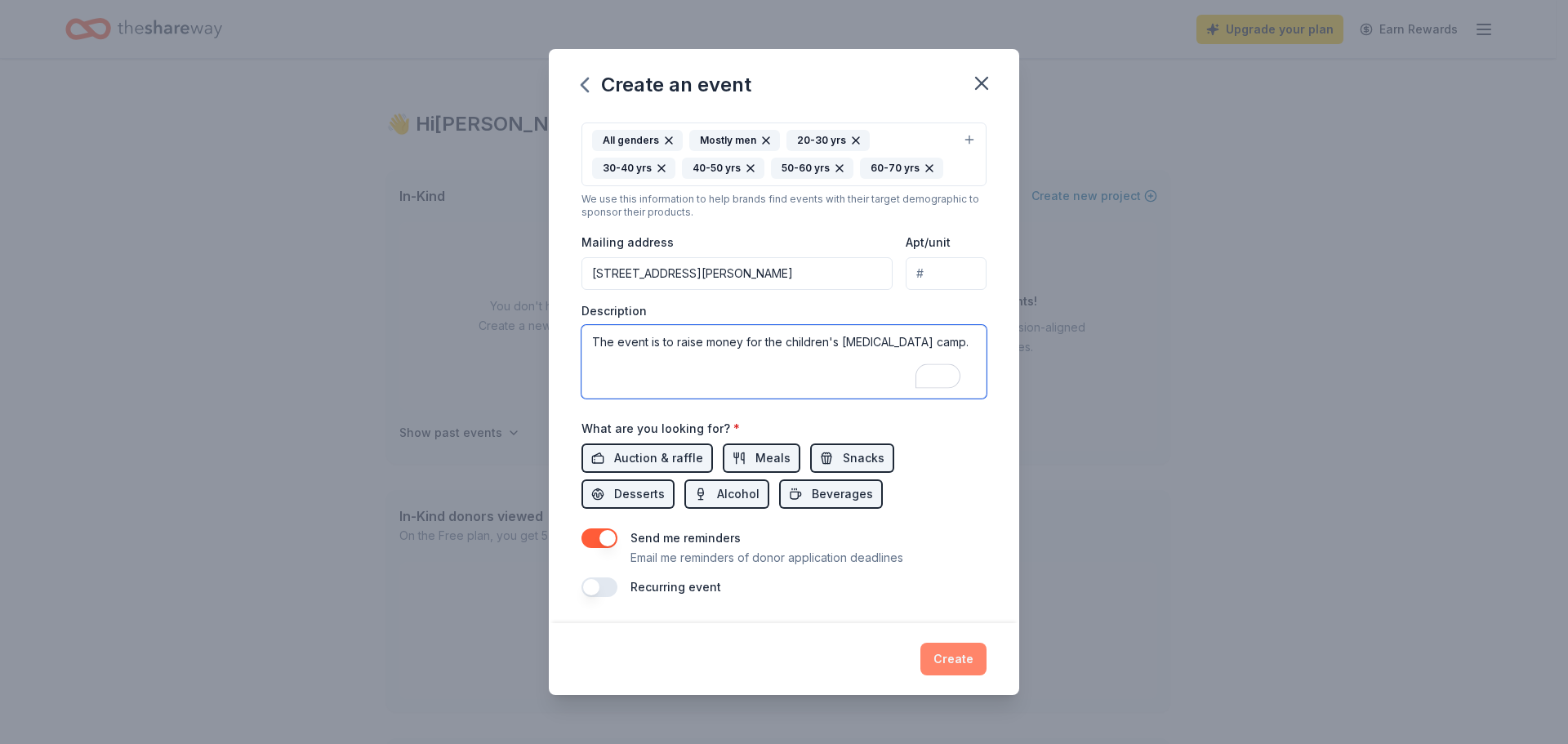
type textarea "The event is to raise money for the children's [MEDICAL_DATA] camp."
click at [956, 658] on button "Create" at bounding box center [953, 659] width 66 height 33
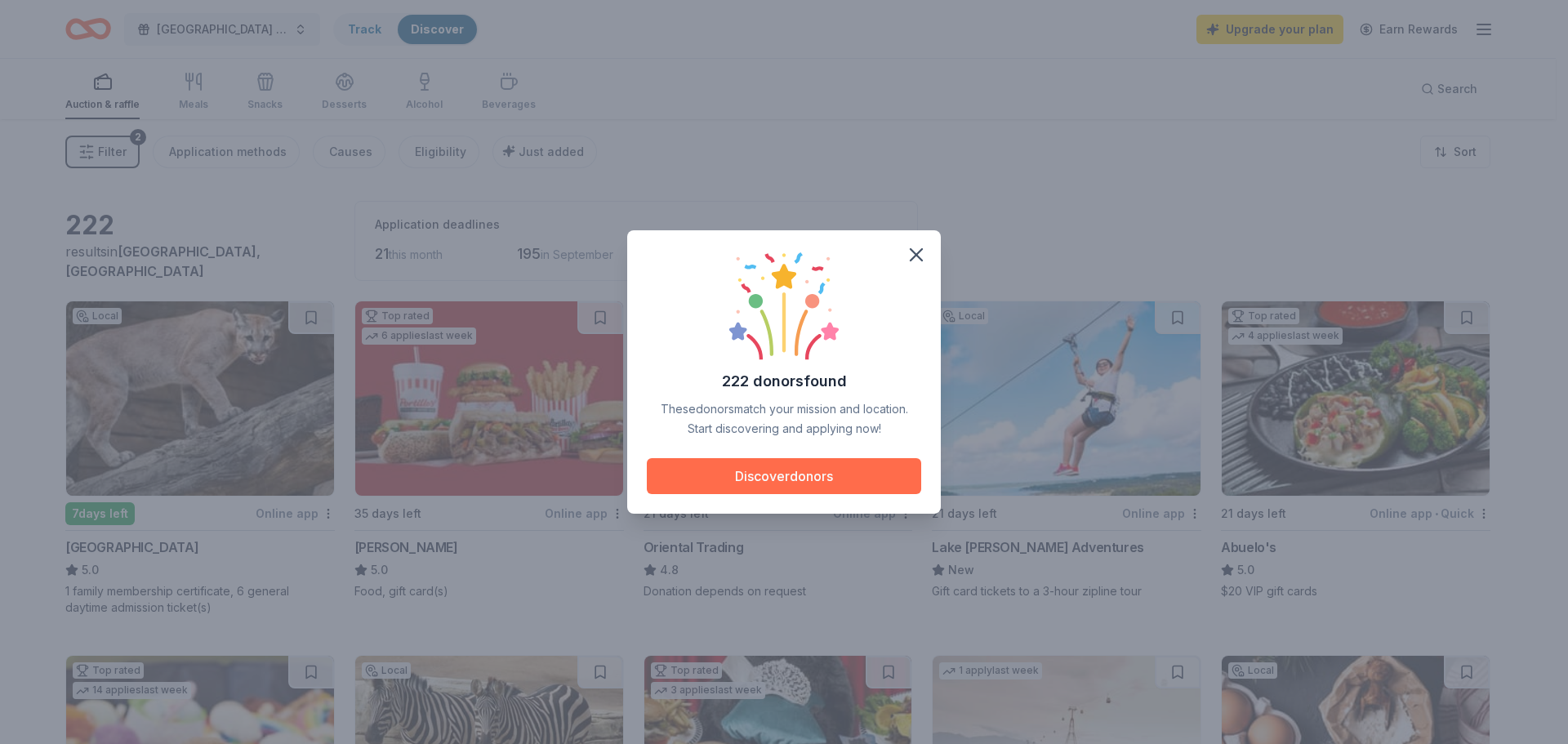
click at [751, 472] on button "Discover donors" at bounding box center [784, 476] width 274 height 36
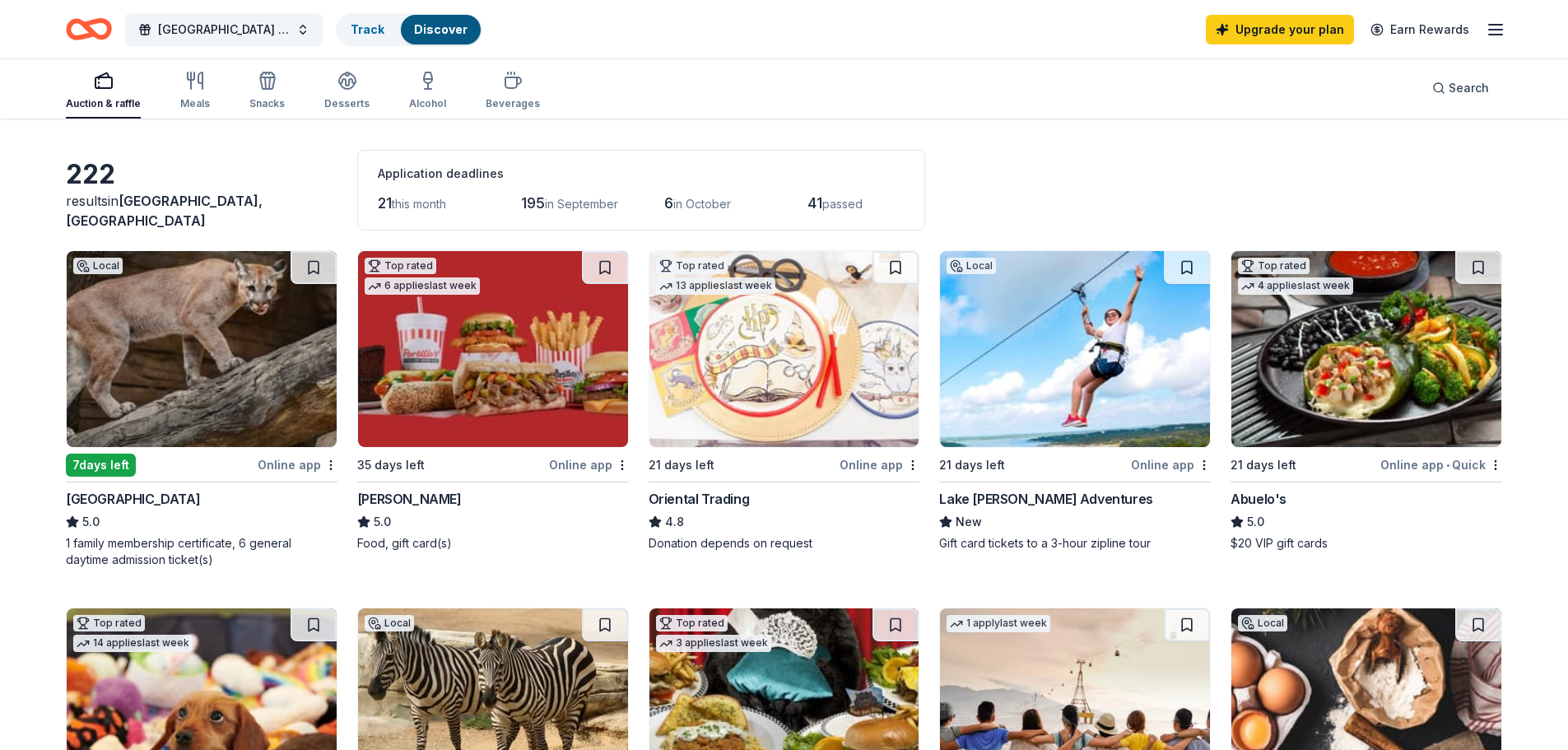
scroll to position [82, 0]
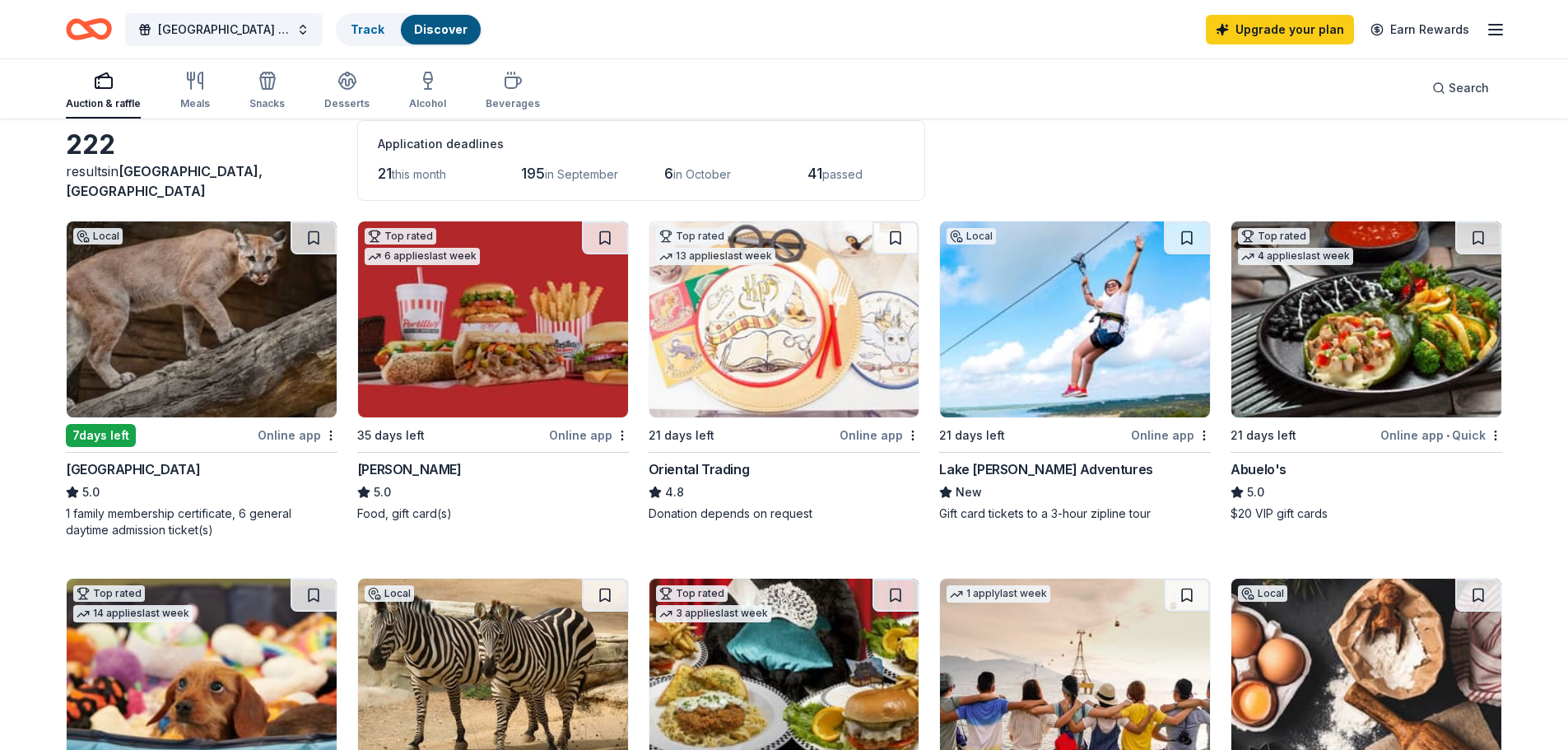
click at [880, 434] on div "Online app" at bounding box center [879, 435] width 80 height 20
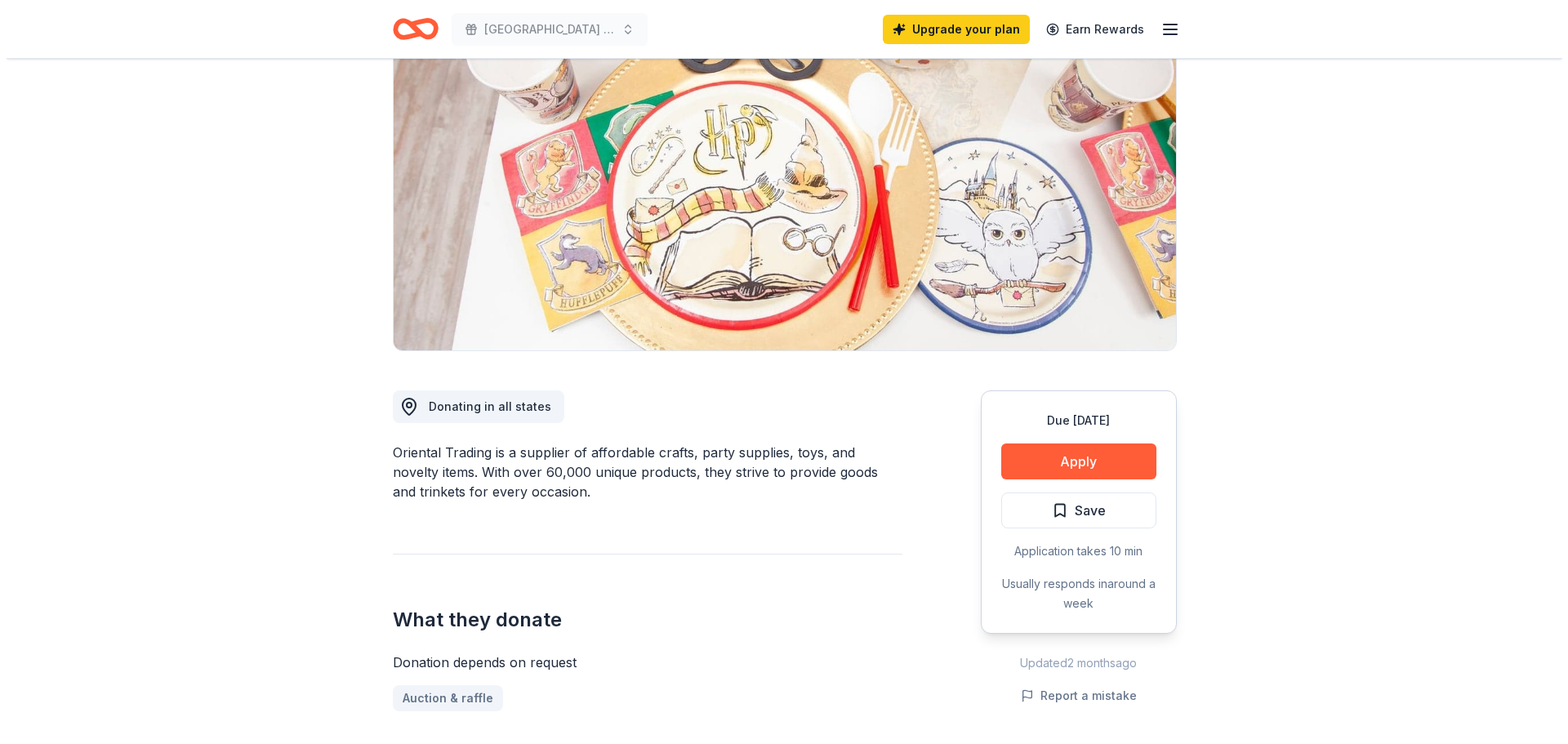
scroll to position [164, 0]
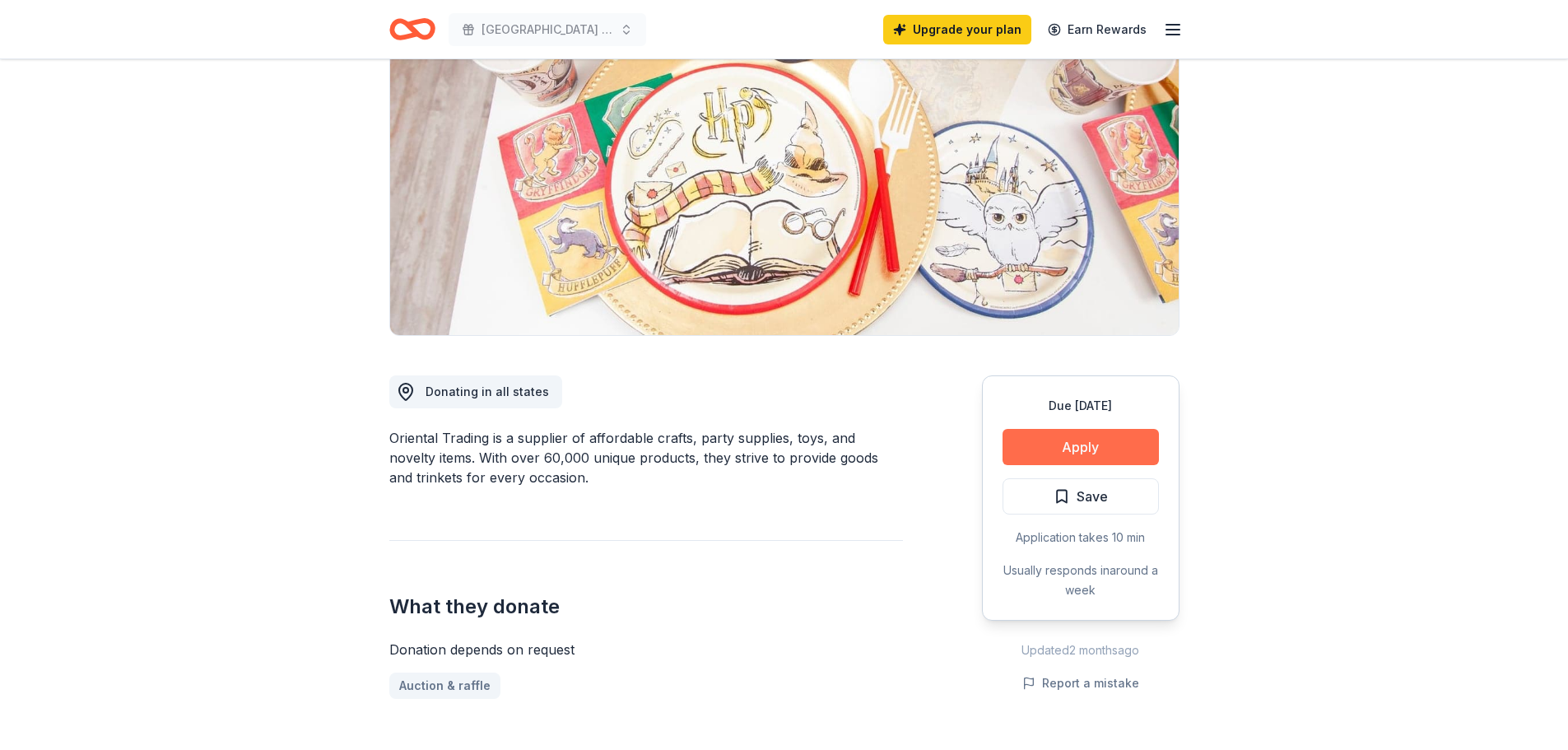
click at [1068, 444] on button "Apply" at bounding box center [1081, 446] width 157 height 36
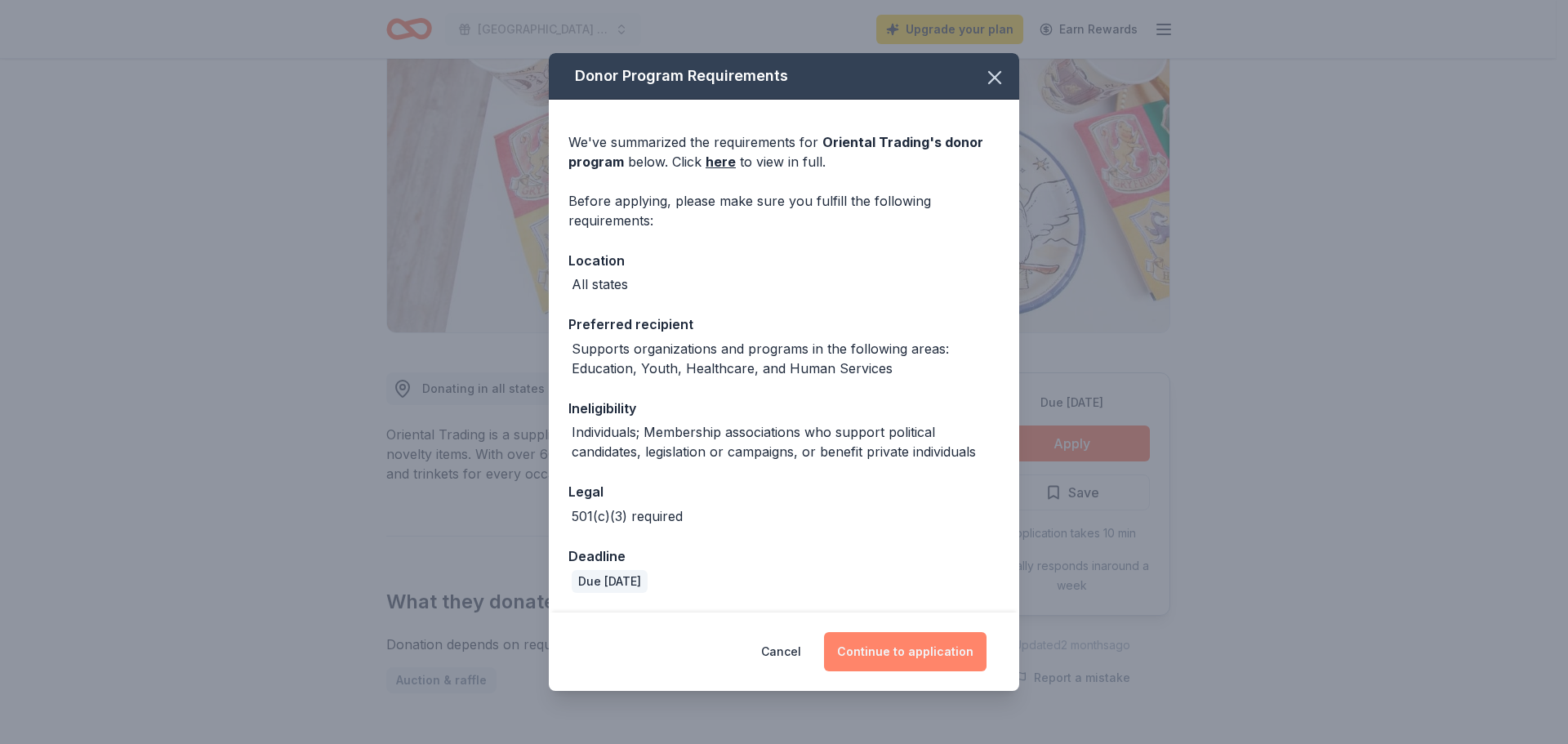
click at [933, 656] on button "Continue to application" at bounding box center [906, 652] width 163 height 39
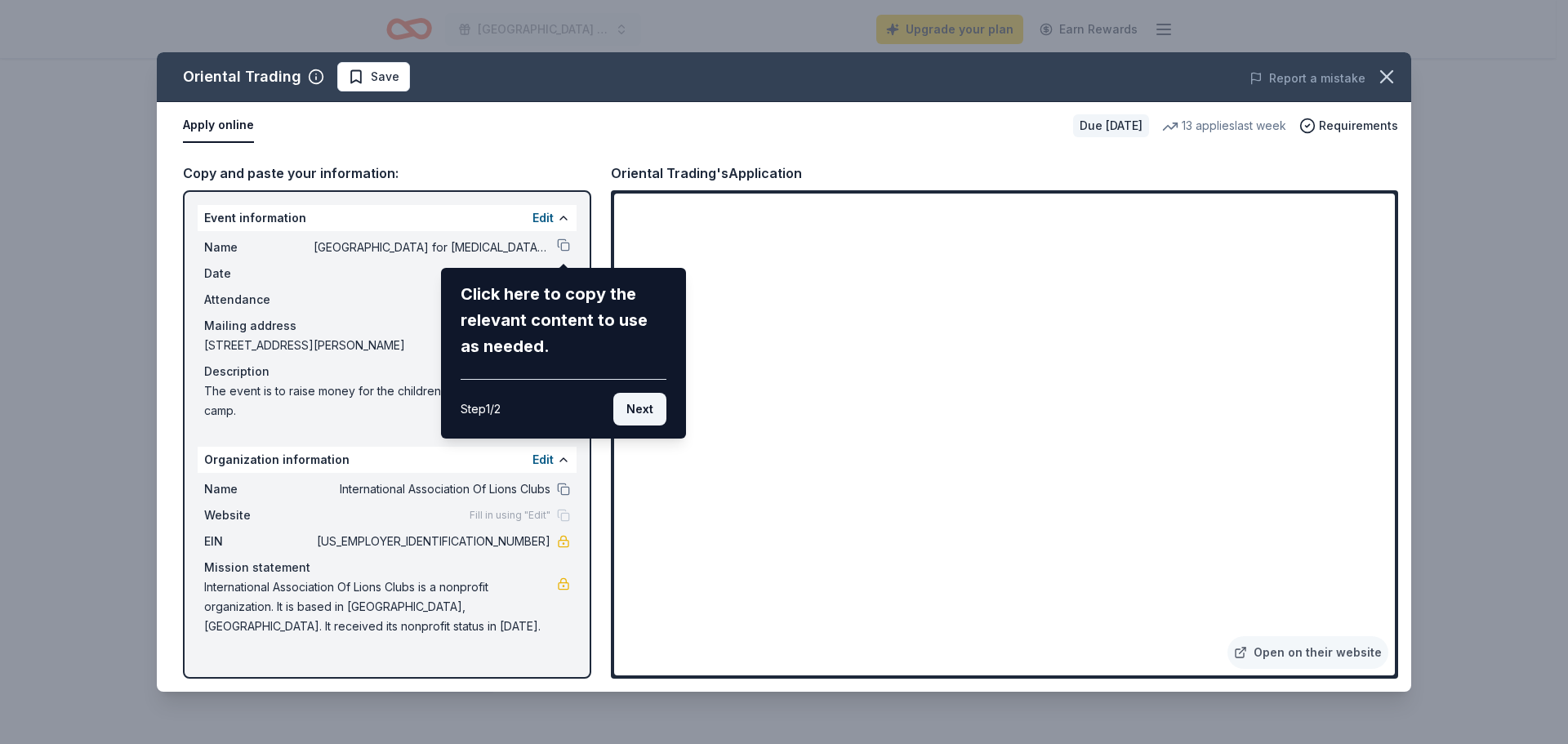
click at [645, 408] on button "Next" at bounding box center [639, 409] width 53 height 33
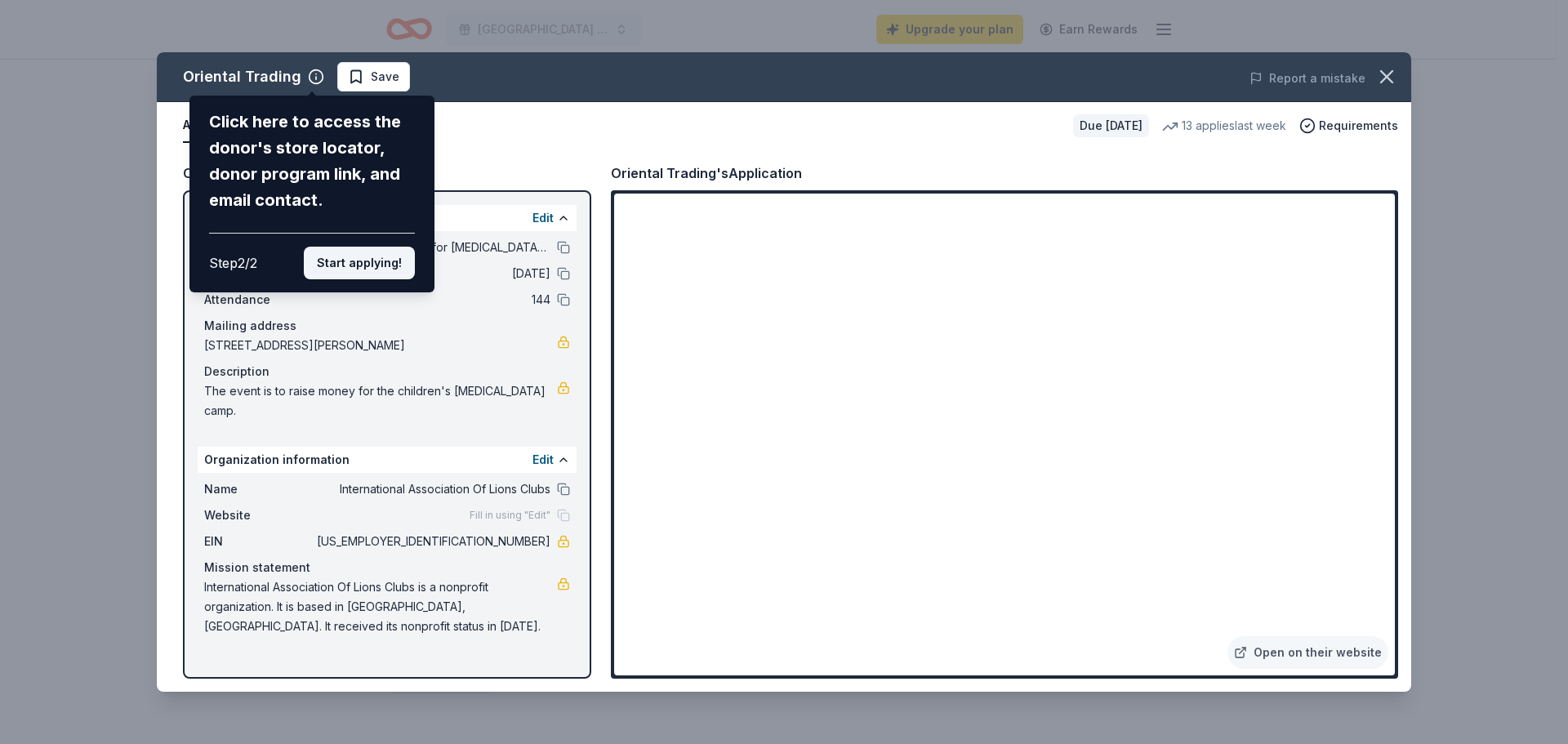
click at [361, 262] on button "Start applying!" at bounding box center [359, 264] width 111 height 33
